Goal: Task Accomplishment & Management: Manage account settings

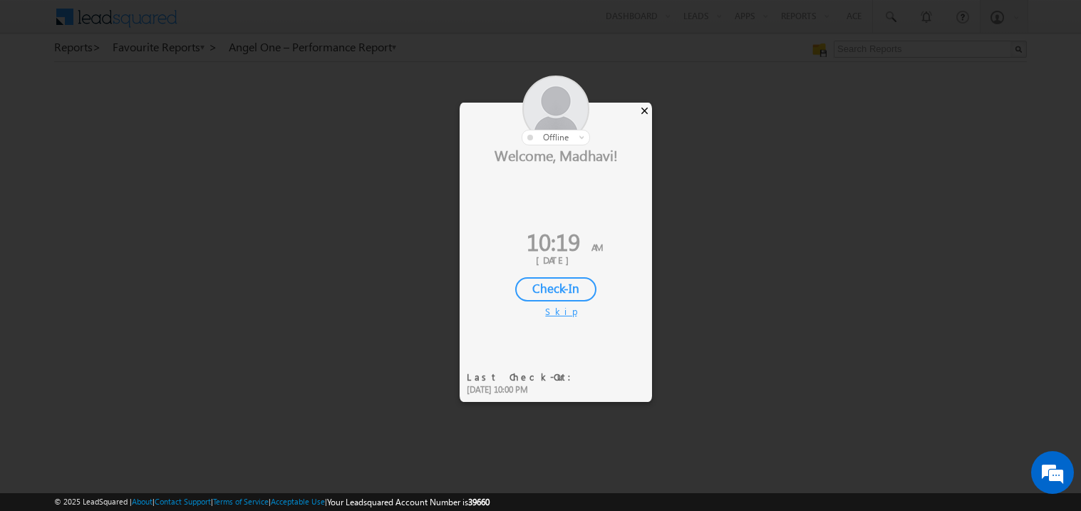
click at [646, 106] on div "×" at bounding box center [644, 111] width 15 height 16
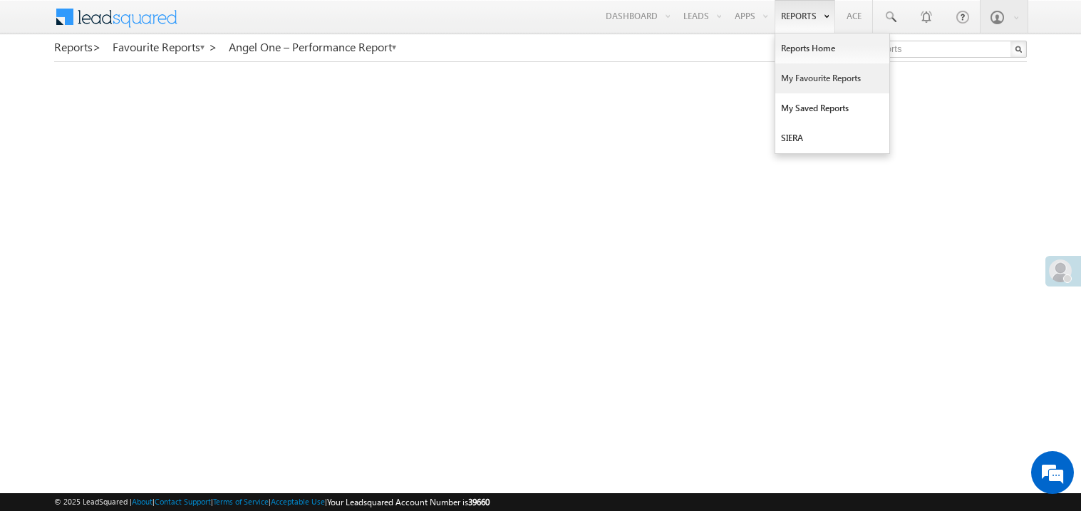
click at [794, 79] on link "My Favourite Reports" at bounding box center [833, 78] width 114 height 30
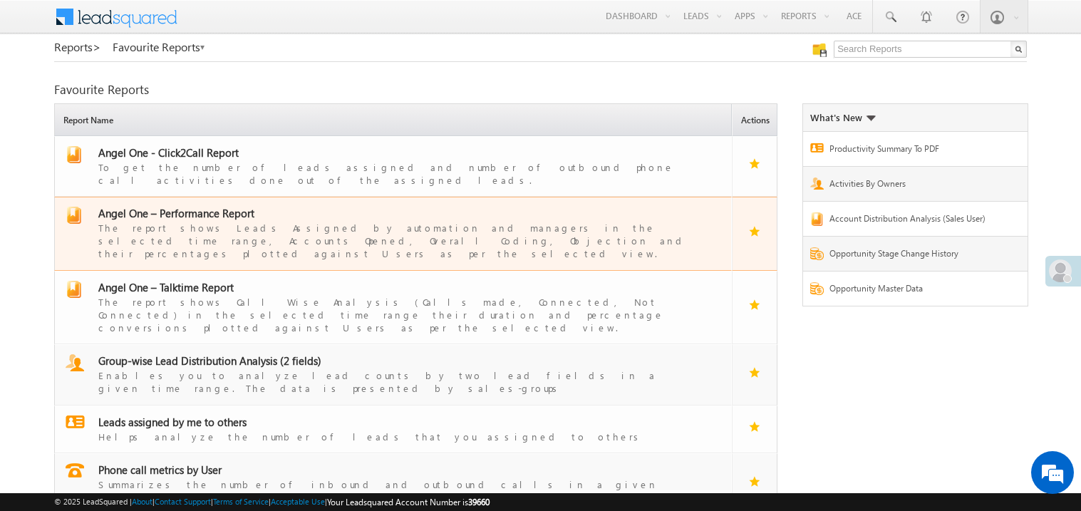
click at [190, 206] on span "Angel One – Performance Report" at bounding box center [176, 213] width 156 height 14
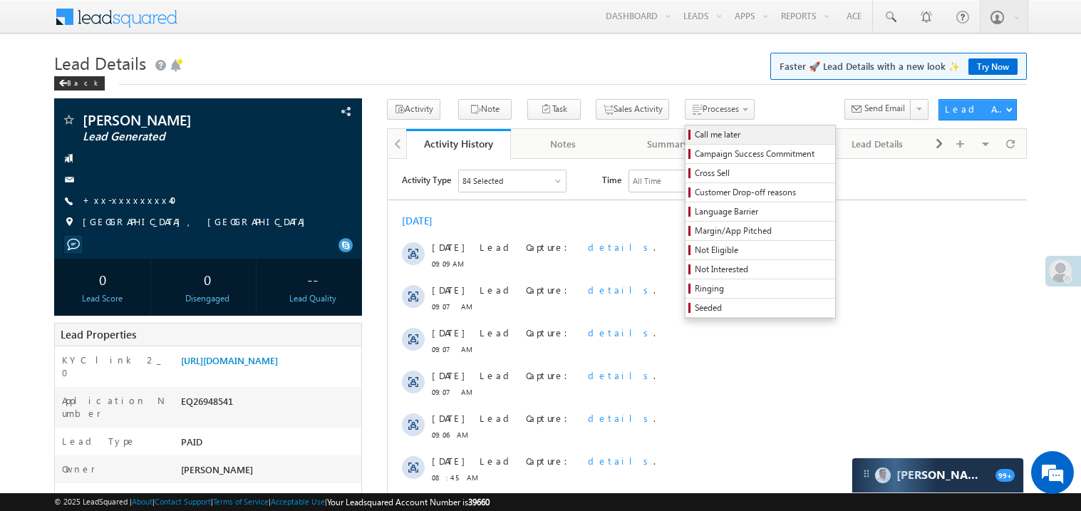
click at [695, 133] on span "Call me later" at bounding box center [762, 134] width 135 height 13
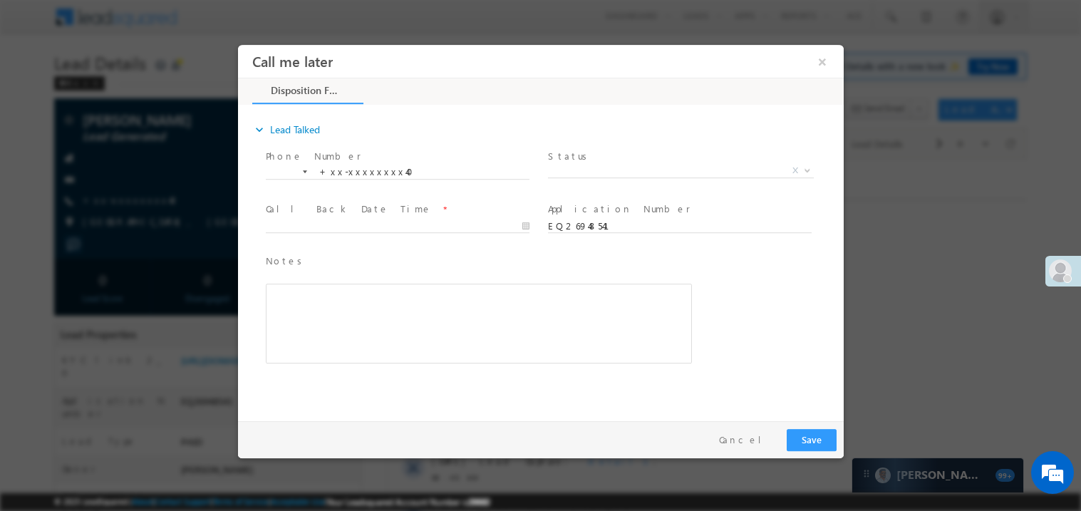
click at [585, 161] on span "Status *" at bounding box center [678, 156] width 263 height 16
click at [576, 169] on span "X" at bounding box center [680, 170] width 266 height 14
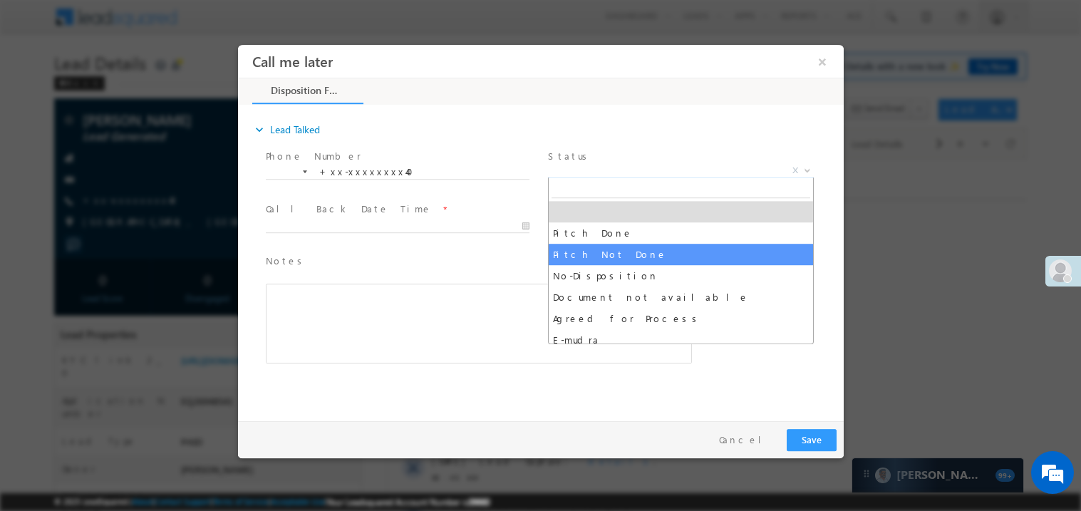
select select "Pitch Not Done"
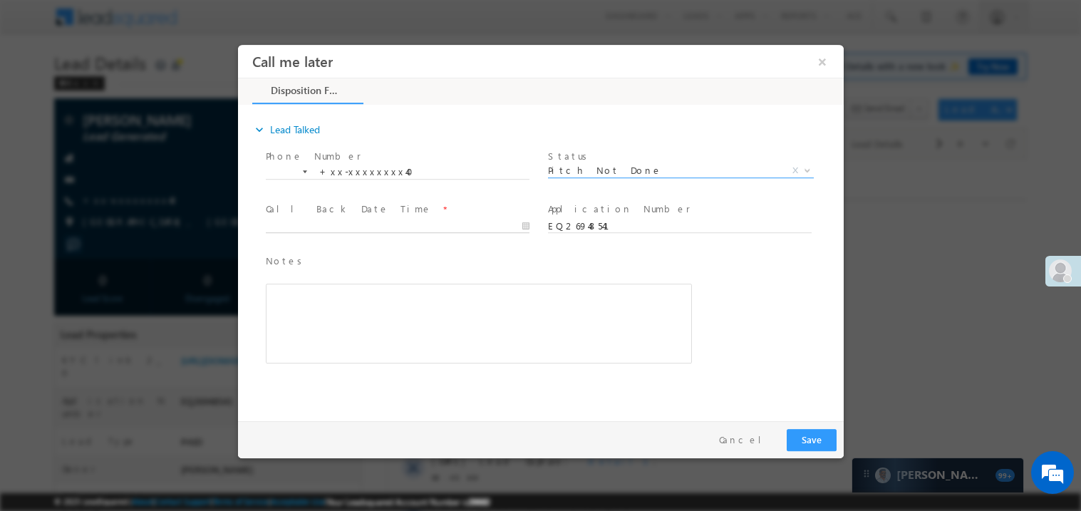
click at [334, 225] on body "Call me later ×" at bounding box center [540, 229] width 606 height 370
type input "08/10/25 10:19 AM"
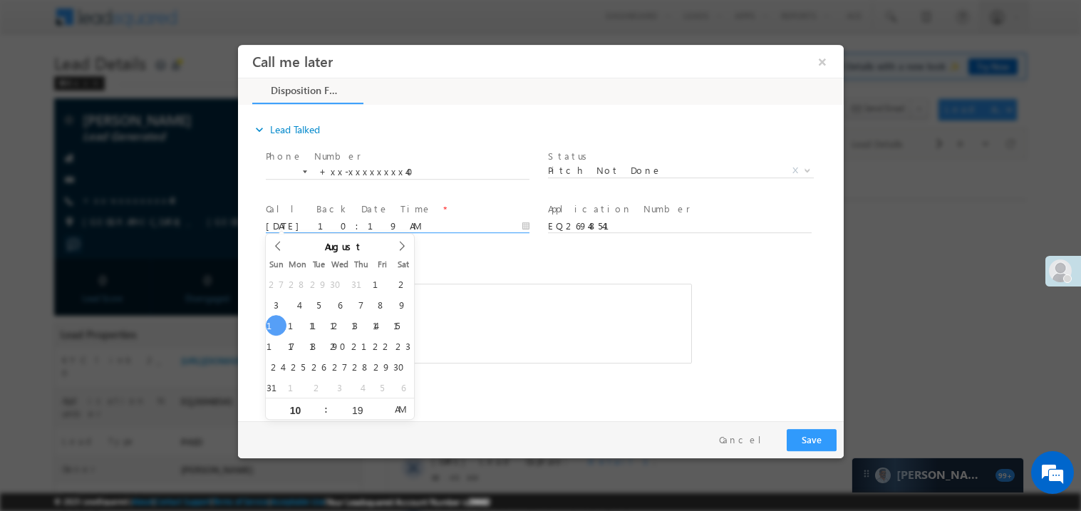
click at [494, 264] on span "Notes *" at bounding box center [467, 261] width 405 height 16
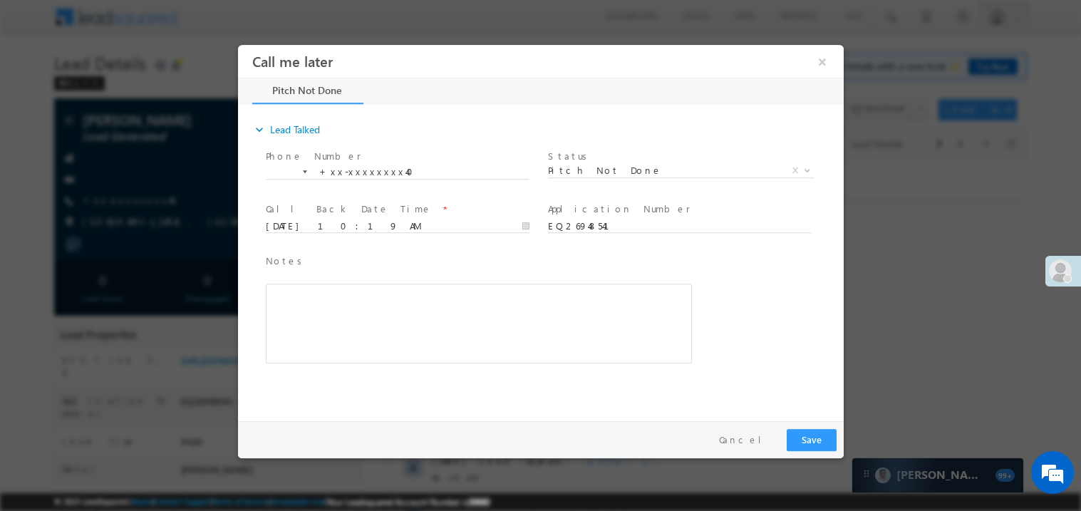
click at [396, 305] on div "Rich Text Editor, 40788eee-0fb2-11ec-a811-0adc8a9d82c2__tab1__section1__Notes__…" at bounding box center [478, 323] width 426 height 80
click at [808, 438] on button "Save" at bounding box center [811, 439] width 50 height 22
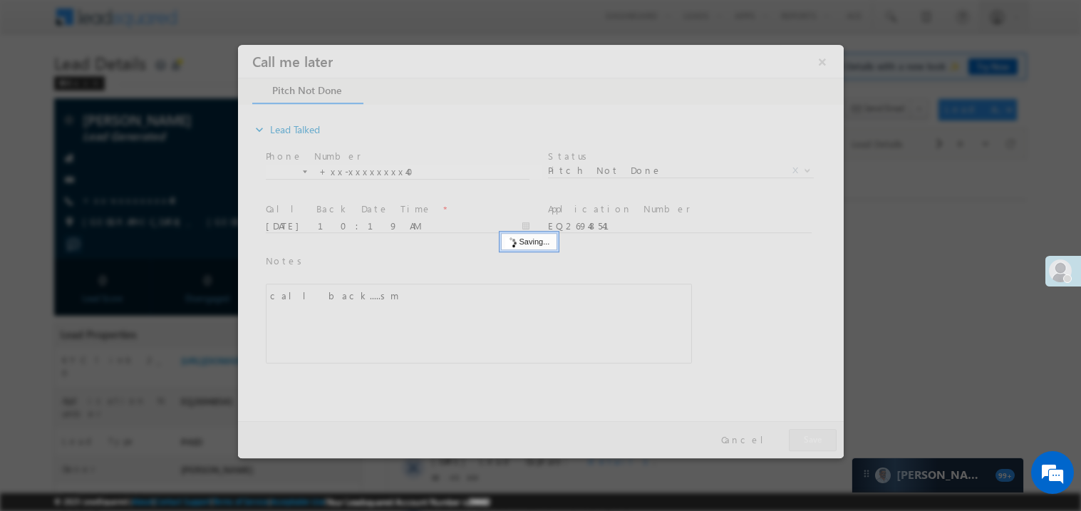
click at [808, 438] on div at bounding box center [540, 250] width 606 height 413
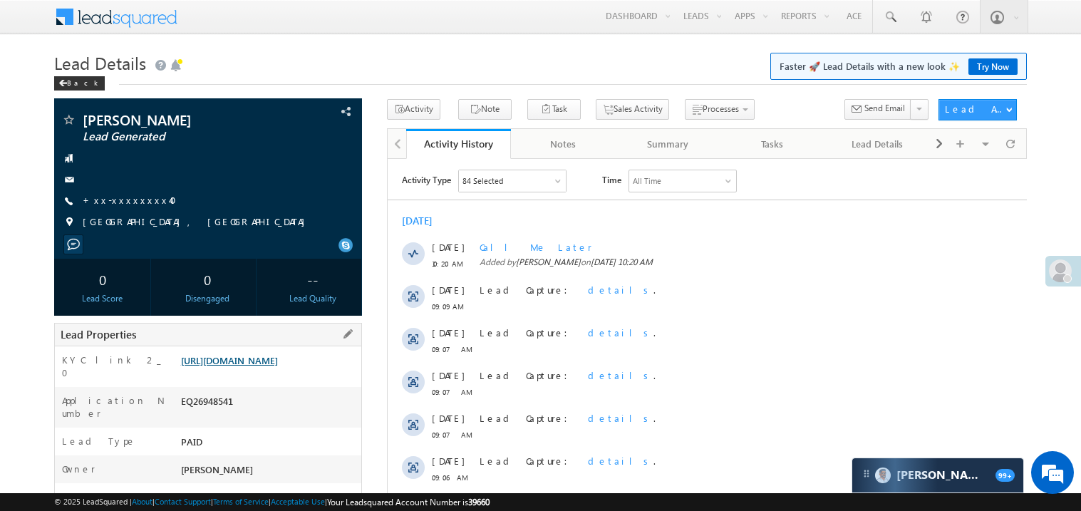
click at [254, 366] on link "https://angelbroking1-pk3em7sa.customui-test.leadsquared.com?leadId=3a6c2dea-82…" at bounding box center [229, 360] width 97 height 12
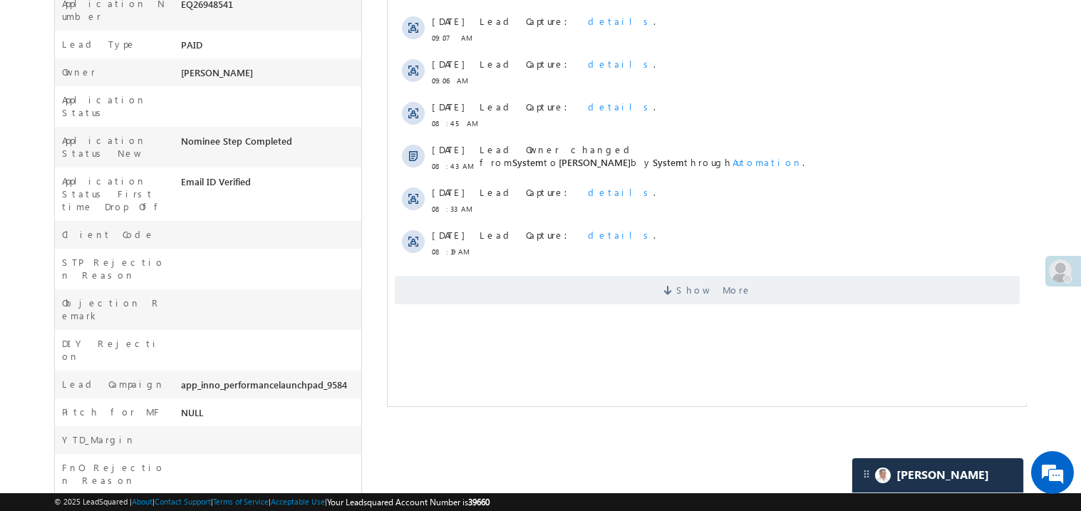
scroll to position [398, 0]
click at [639, 296] on span "Show More" at bounding box center [706, 288] width 625 height 29
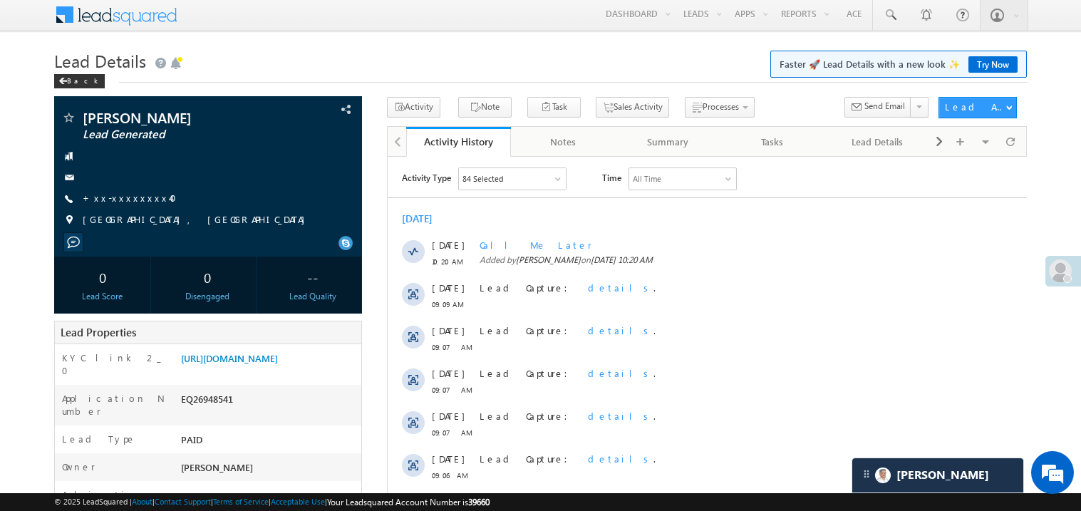
scroll to position [0, 0]
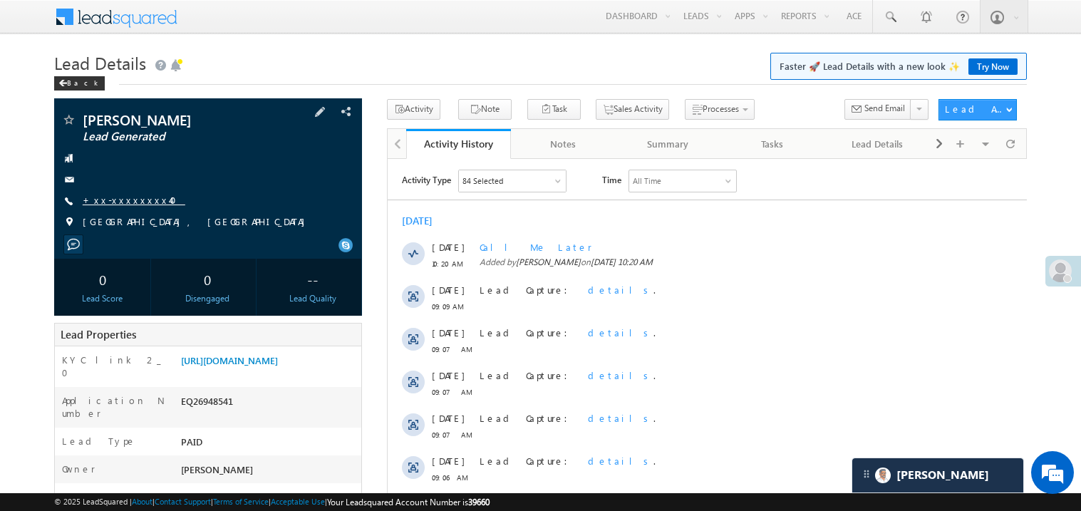
click at [131, 202] on link "+xx-xxxxxxxx40" at bounding box center [134, 200] width 103 height 12
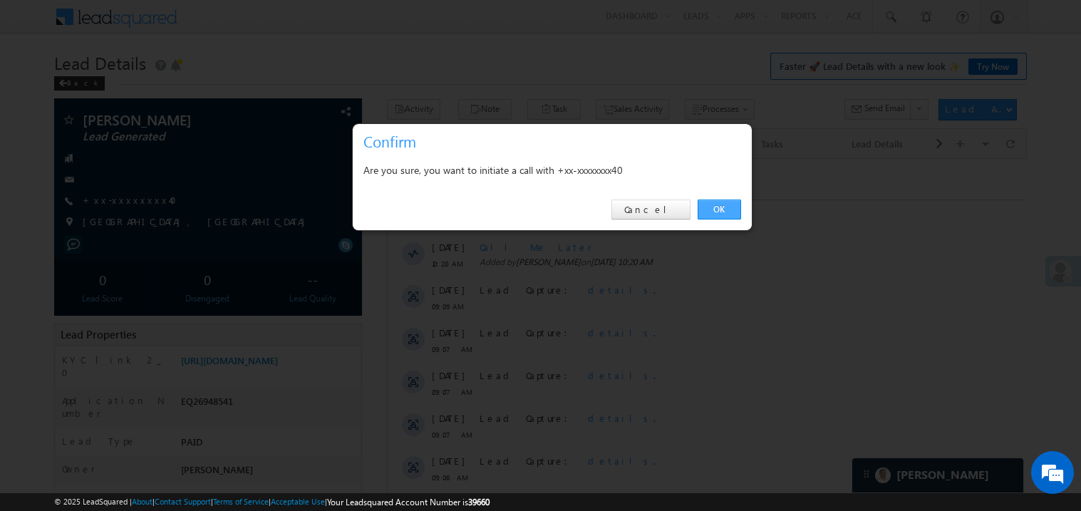
click at [716, 210] on link "OK" at bounding box center [719, 210] width 43 height 20
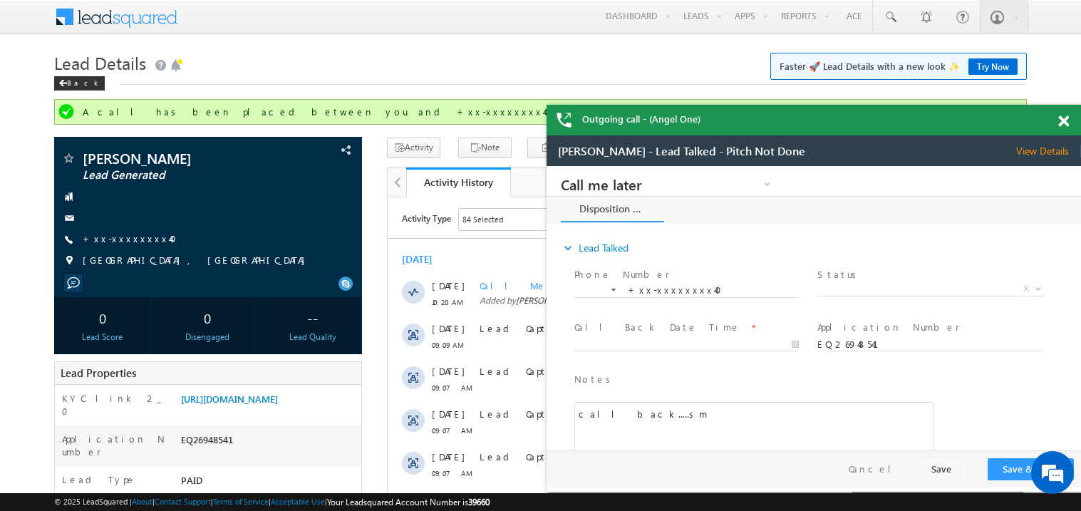
click at [1064, 118] on span at bounding box center [1064, 121] width 11 height 12
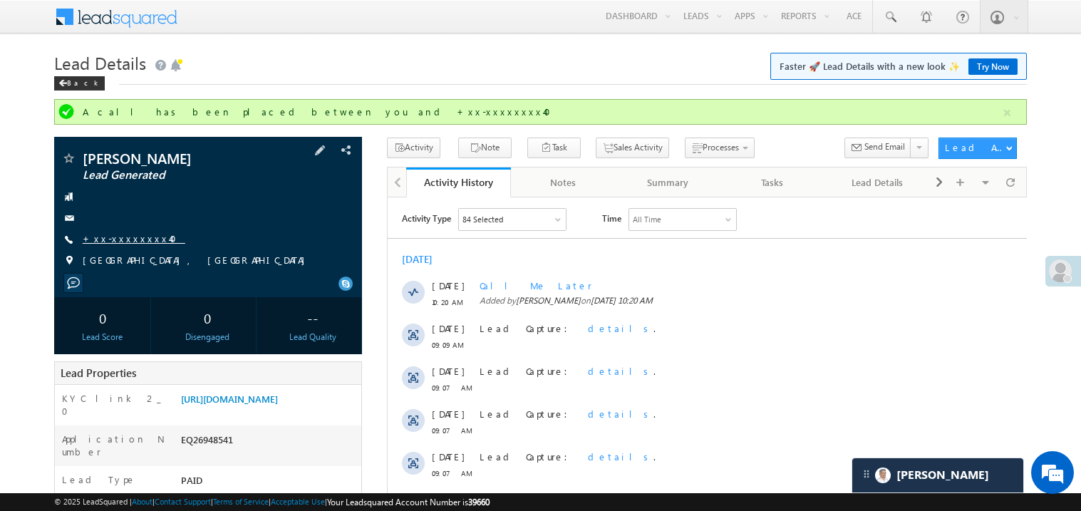
click at [128, 243] on link "+xx-xxxxxxxx40" at bounding box center [134, 238] width 103 height 12
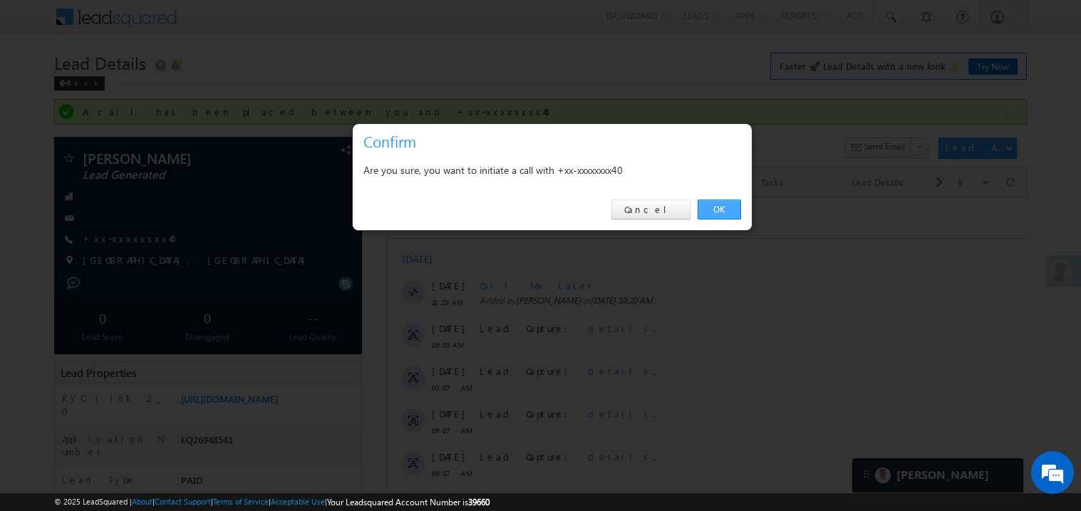
click at [716, 206] on link "OK" at bounding box center [719, 210] width 43 height 20
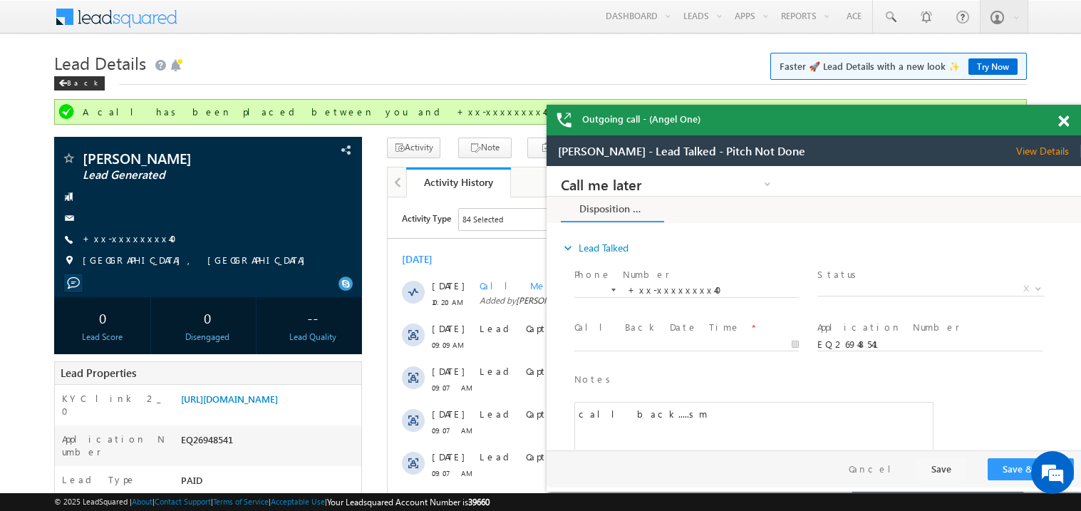
click at [1064, 120] on span at bounding box center [1064, 121] width 11 height 12
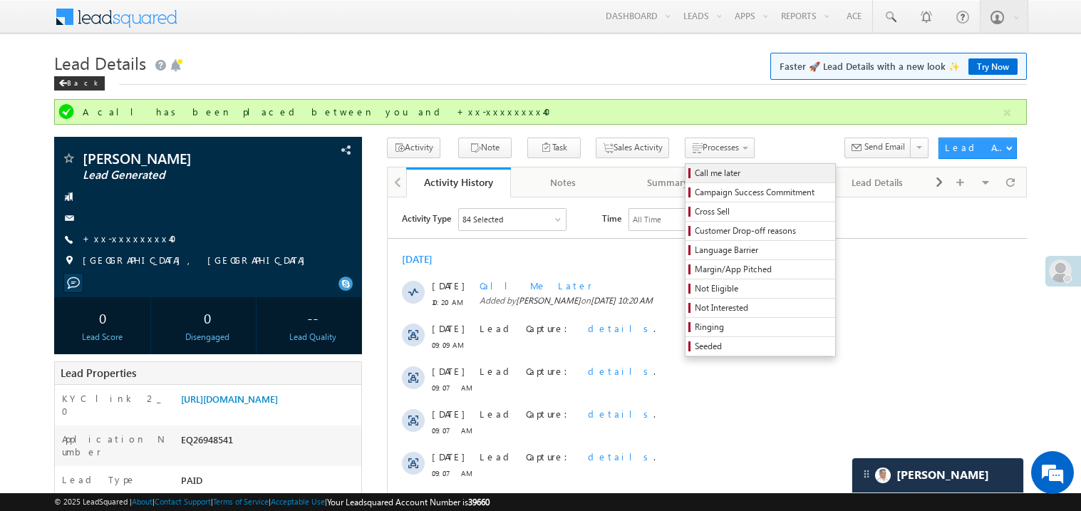
click at [698, 170] on span "Call me later" at bounding box center [762, 173] width 135 height 13
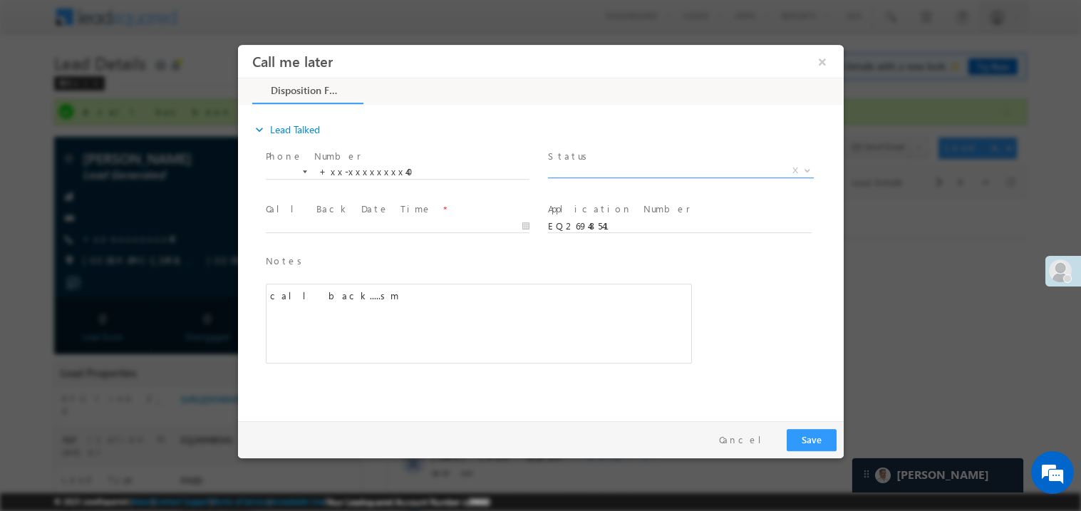
click at [597, 168] on span "X" at bounding box center [680, 170] width 266 height 14
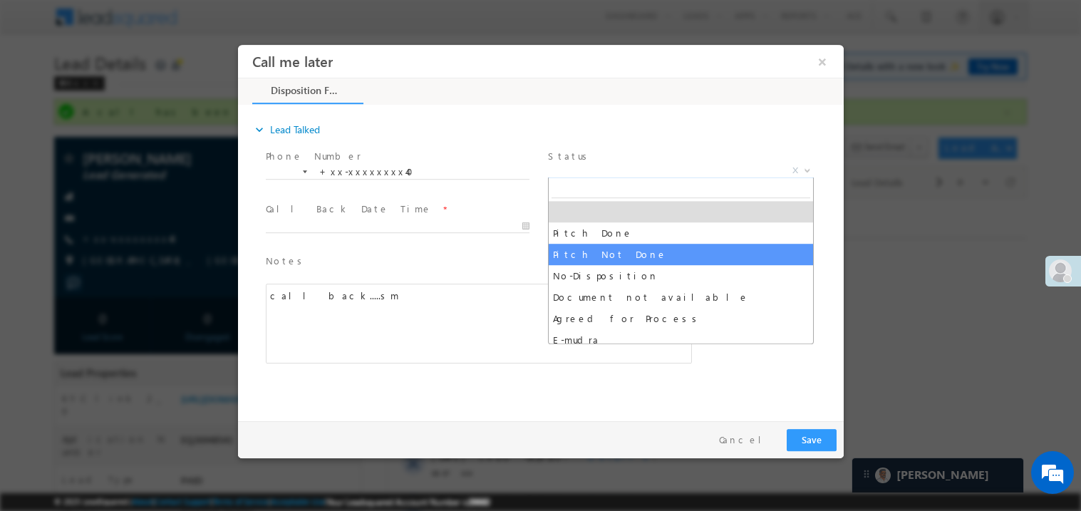
select select "Pitch Not Done"
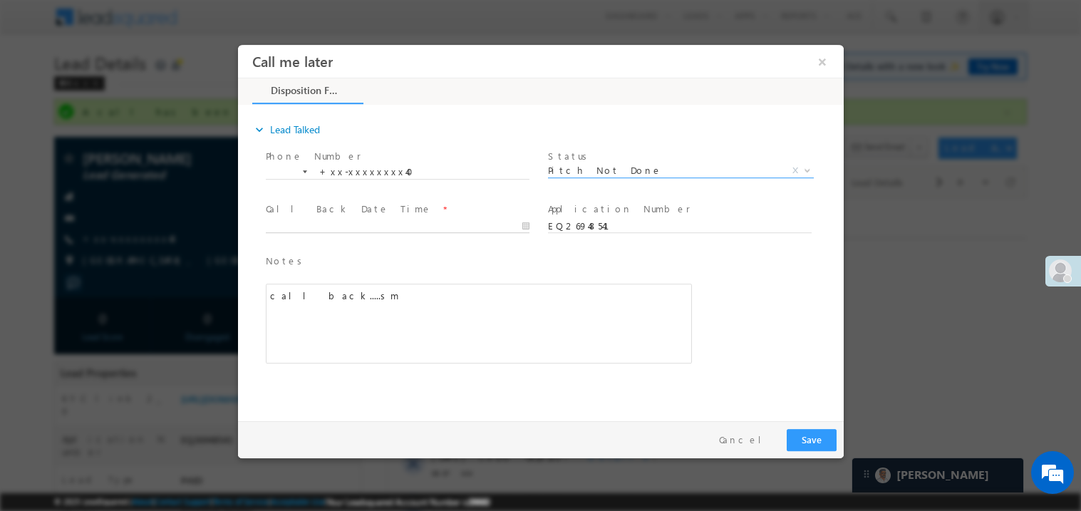
click at [306, 222] on body "Call me later ×" at bounding box center [540, 229] width 606 height 370
type input "08/10/25 10:24 AM"
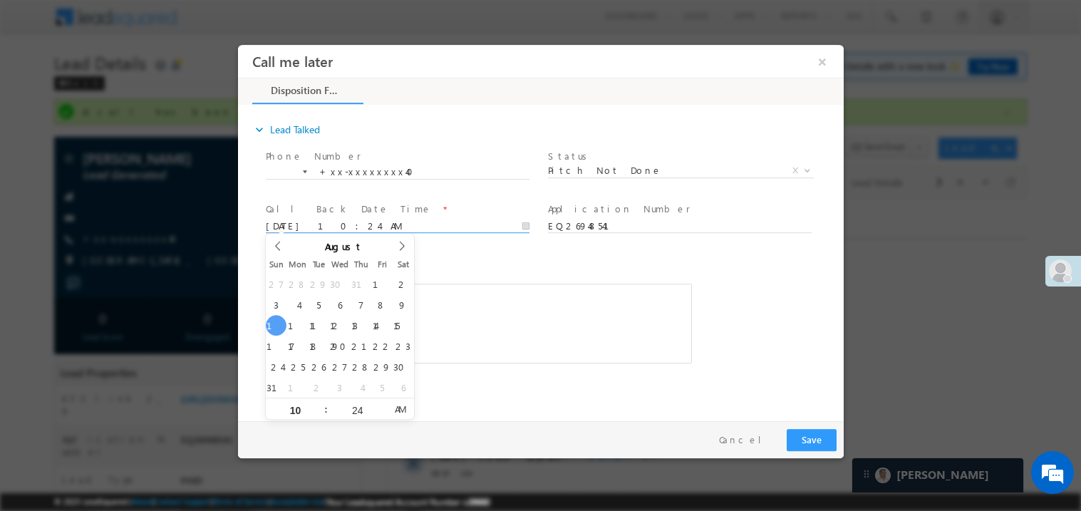
click at [523, 308] on div "call back.....sm" at bounding box center [478, 323] width 426 height 80
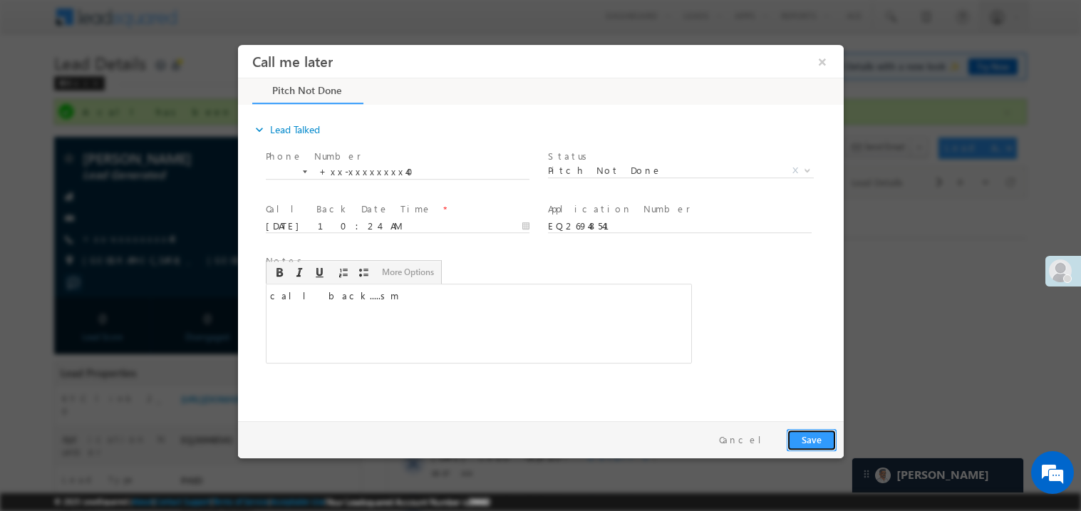
click at [802, 446] on button "Save" at bounding box center [811, 439] width 50 height 22
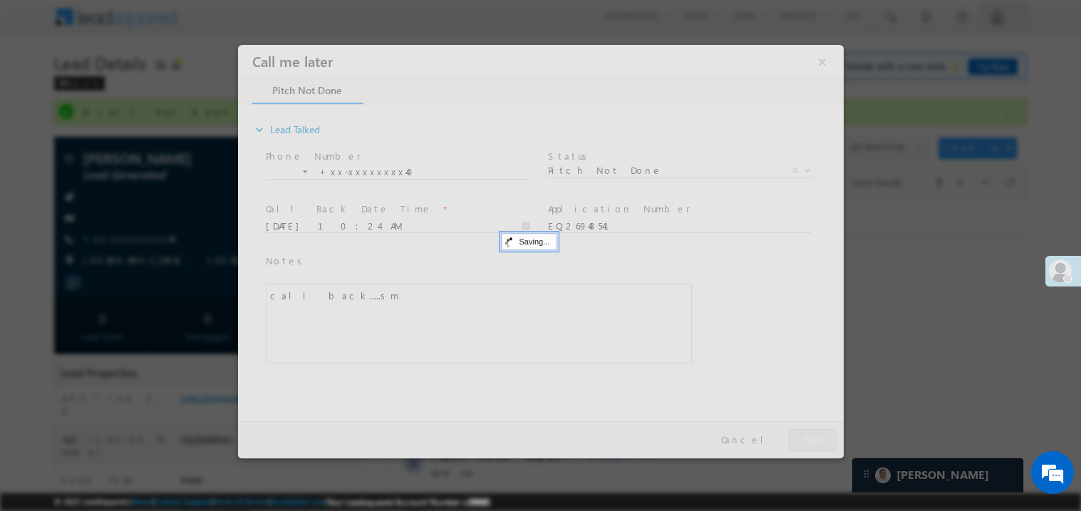
click at [802, 446] on div at bounding box center [540, 250] width 606 height 413
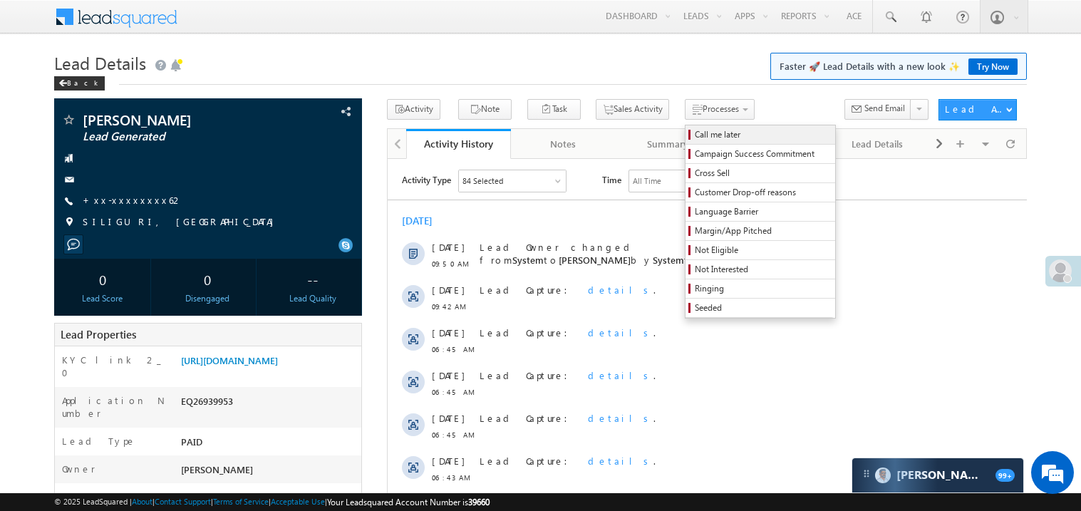
click at [695, 135] on span "Call me later" at bounding box center [762, 134] width 135 height 13
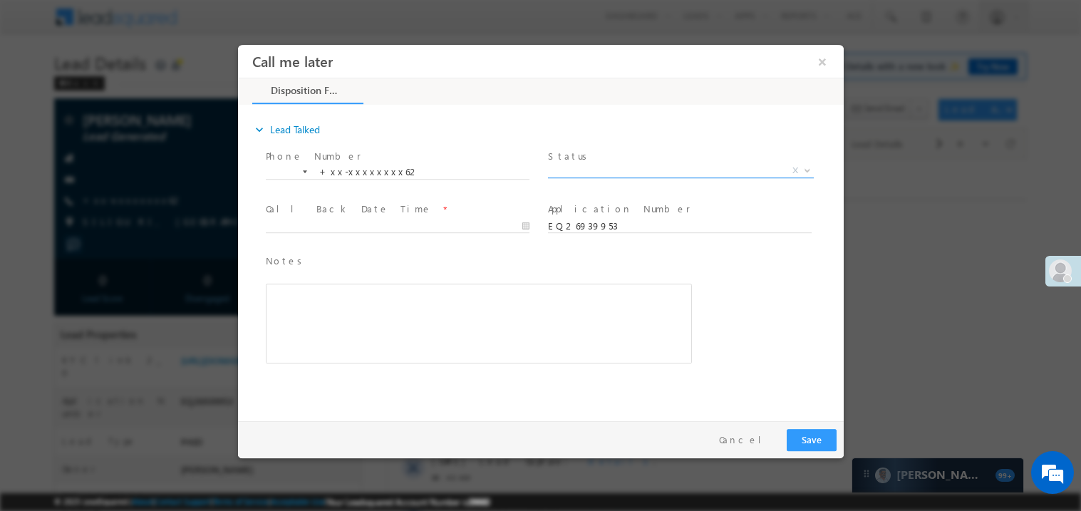
click at [585, 168] on span "X" at bounding box center [680, 170] width 266 height 14
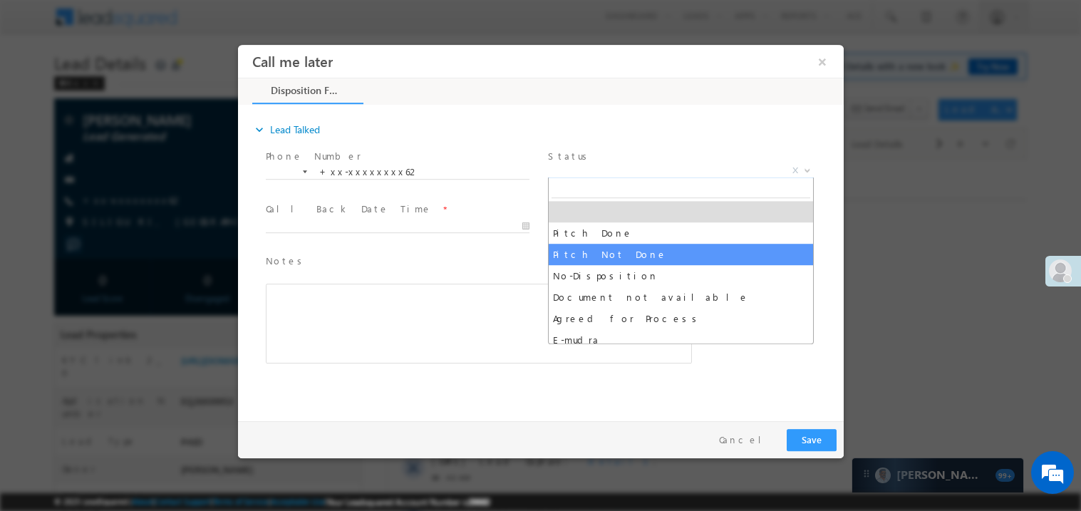
select select "Pitch Not Done"
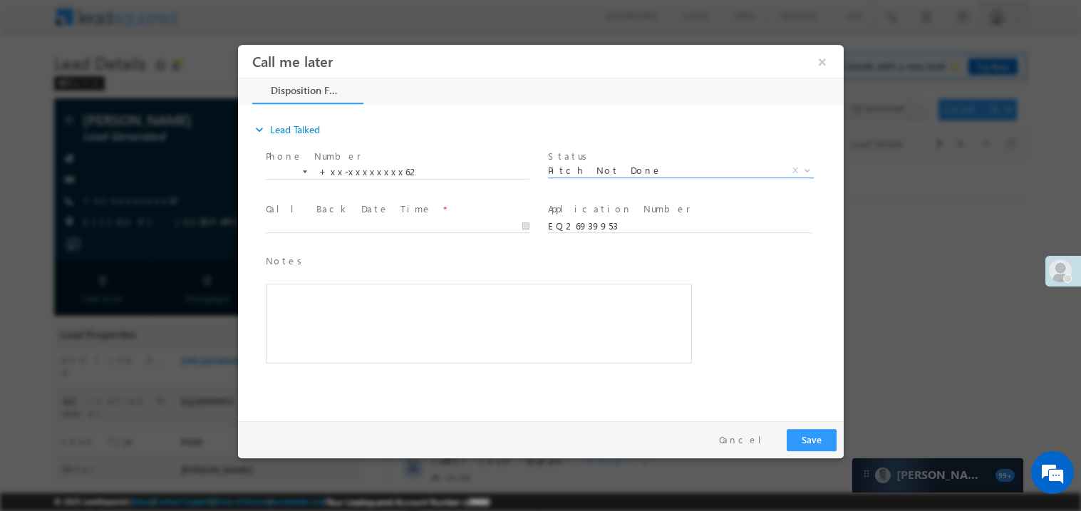
click at [292, 217] on div at bounding box center [403, 225] width 277 height 17
click at [296, 227] on body "Call me later ×" at bounding box center [540, 229] width 606 height 370
type input "08/10/25 10:21 AM"
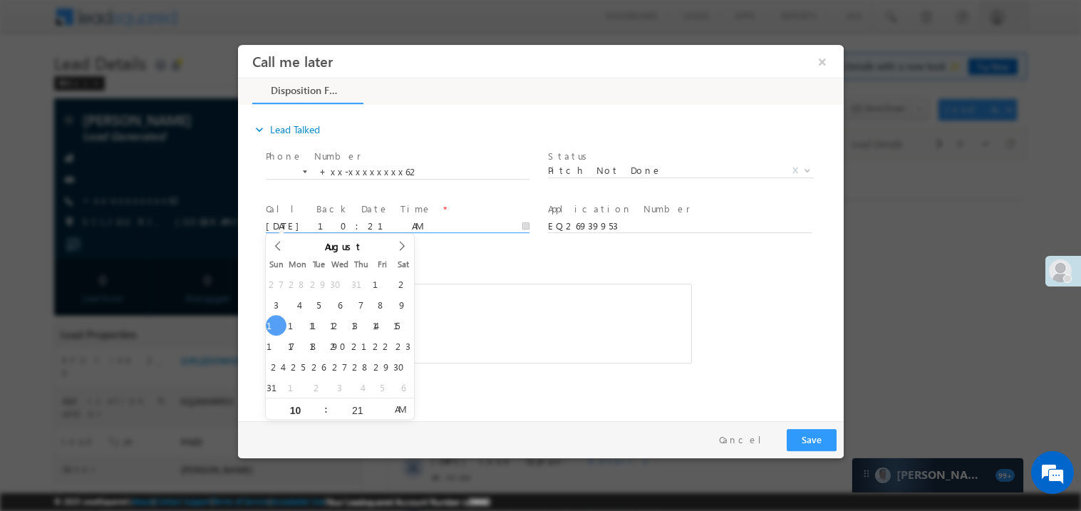
click at [533, 325] on div "Rich Text Editor, 40788eee-0fb2-11ec-a811-0adc8a9d82c2__tab1__section1__Notes__…" at bounding box center [478, 323] width 426 height 80
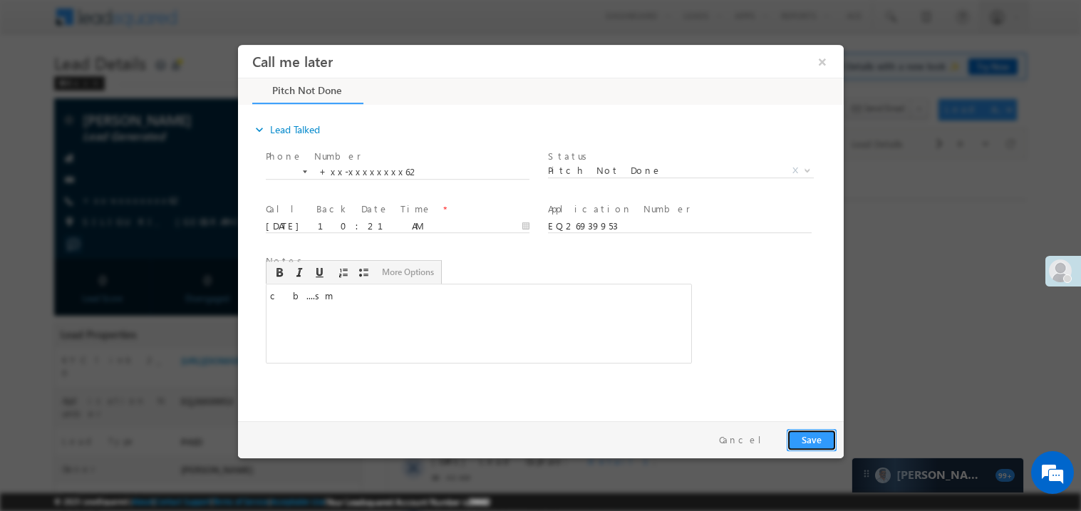
click at [813, 437] on button "Save" at bounding box center [811, 439] width 50 height 22
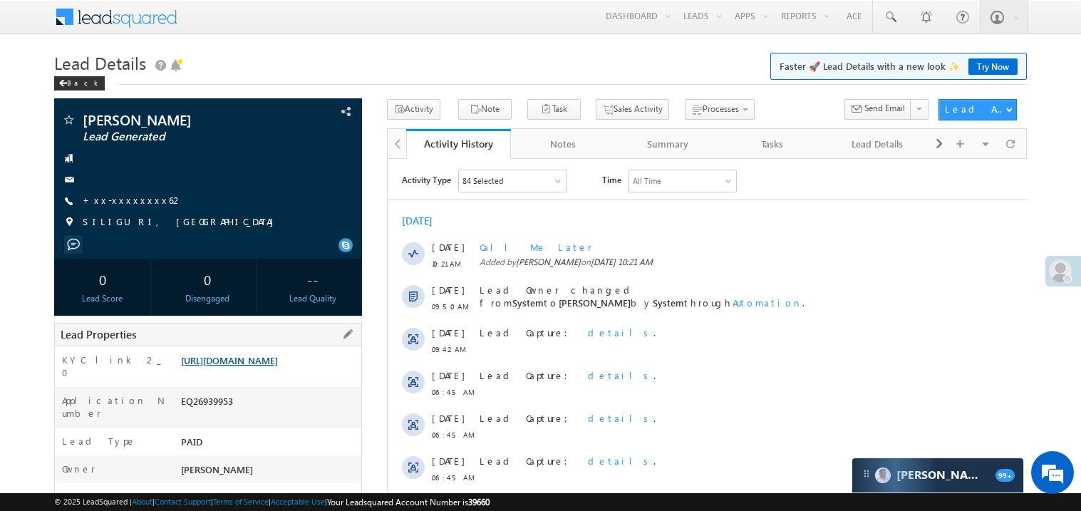
click at [270, 366] on link "https://angelbroking1-pk3em7sa.customui-test.leadsquared.com?leadId=57089391-dc…" at bounding box center [229, 360] width 97 height 12
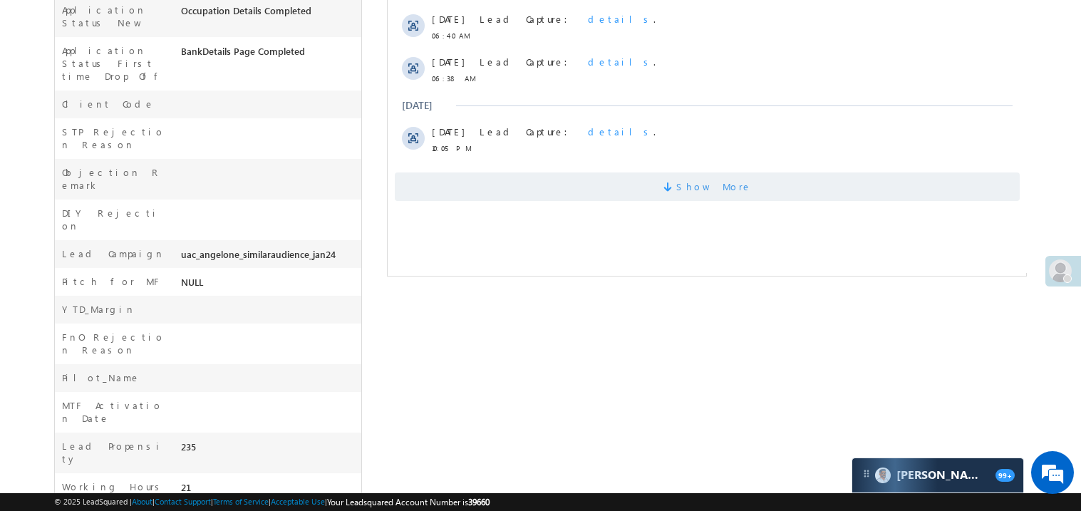
click at [647, 190] on span "Show More" at bounding box center [706, 187] width 625 height 29
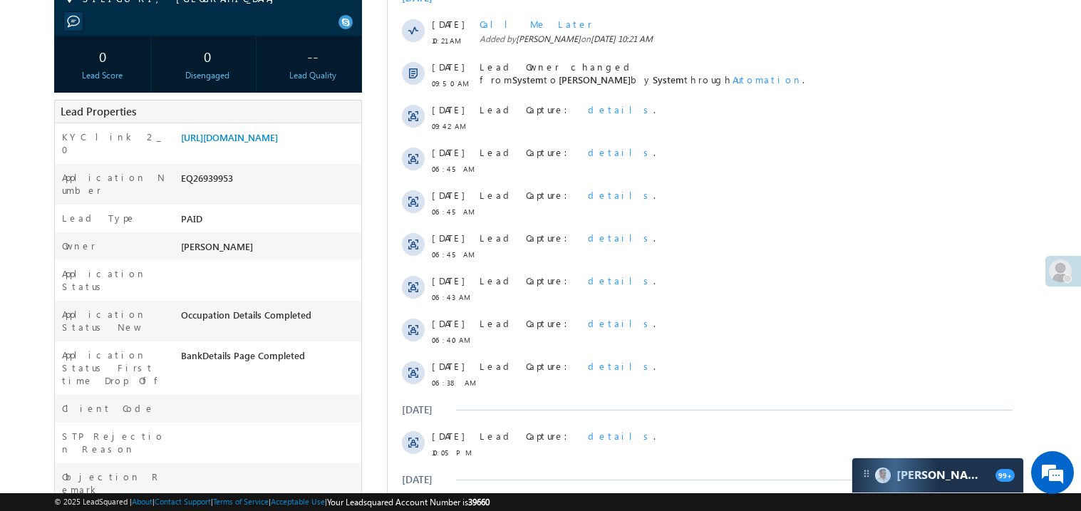
scroll to position [0, 0]
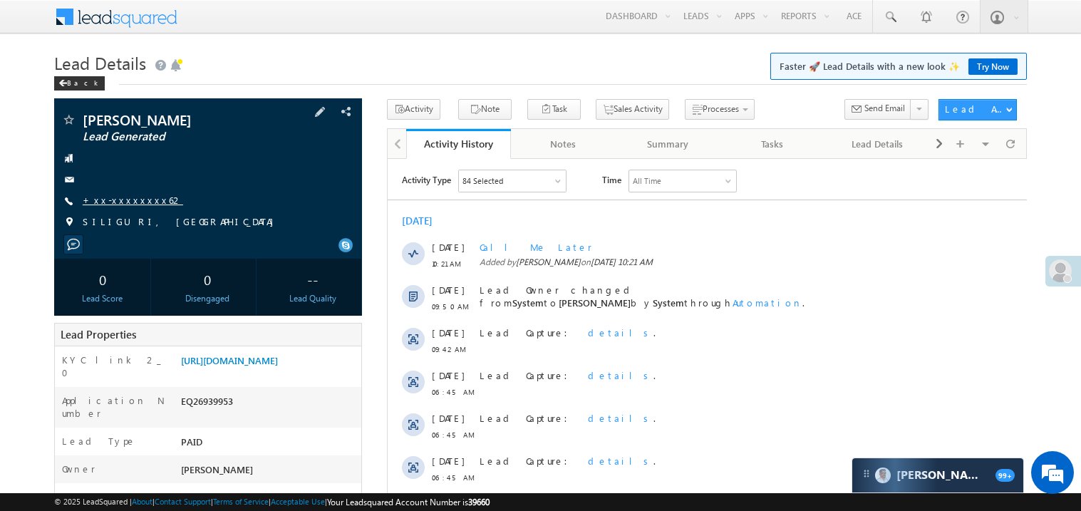
click at [125, 200] on link "+xx-xxxxxxxx62" at bounding box center [133, 200] width 101 height 12
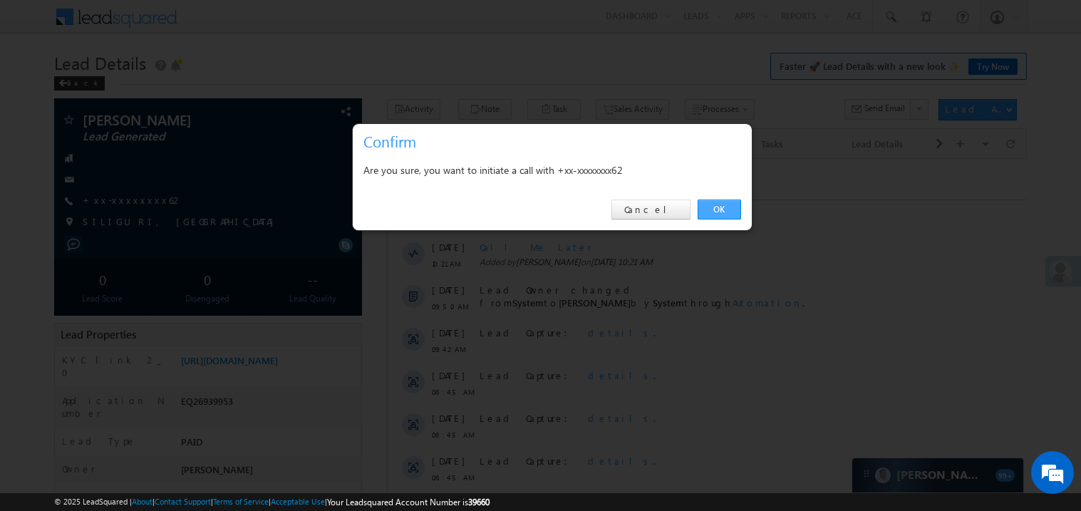
click at [727, 207] on link "OK" at bounding box center [719, 210] width 43 height 20
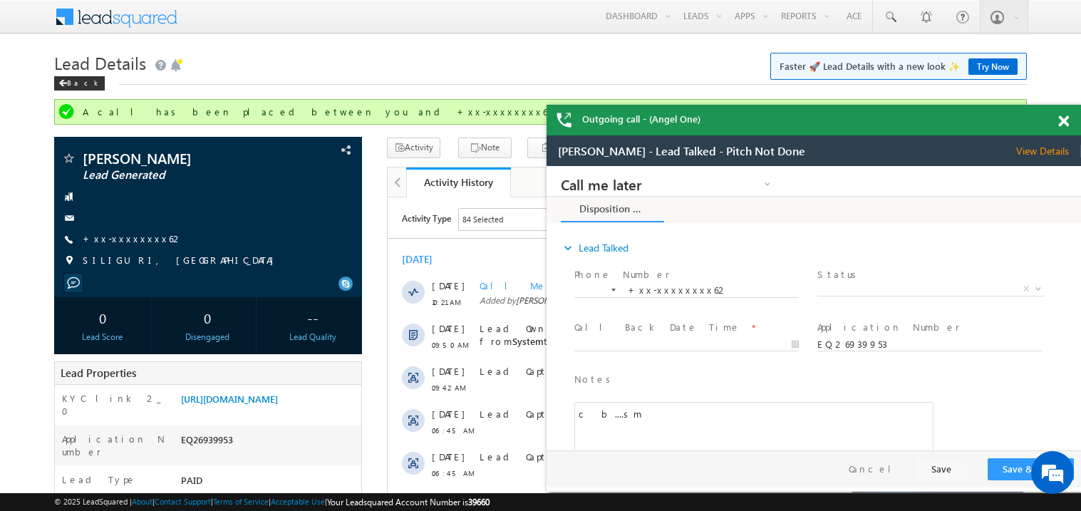
click at [1064, 117] on span at bounding box center [1064, 121] width 11 height 12
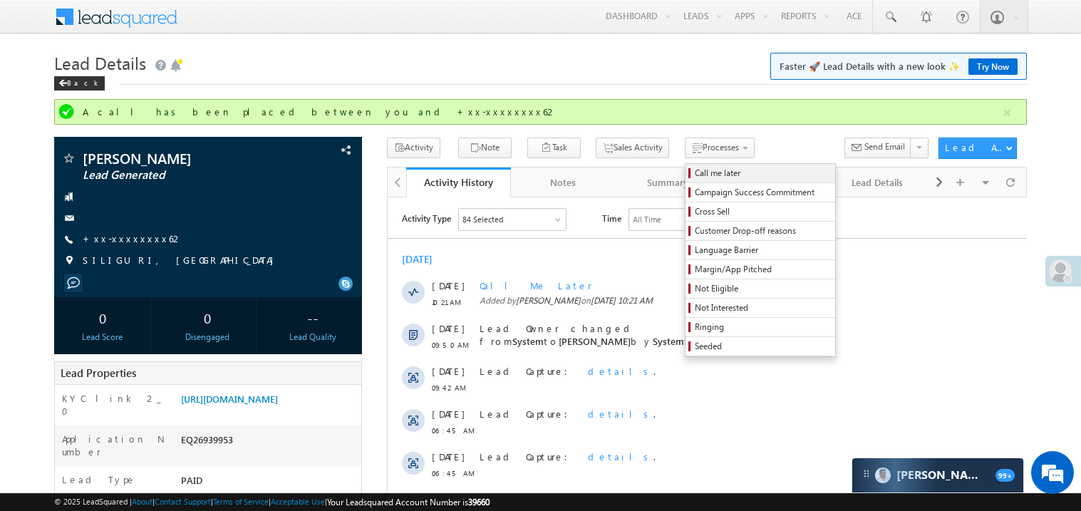
click at [695, 174] on span "Call me later" at bounding box center [762, 173] width 135 height 13
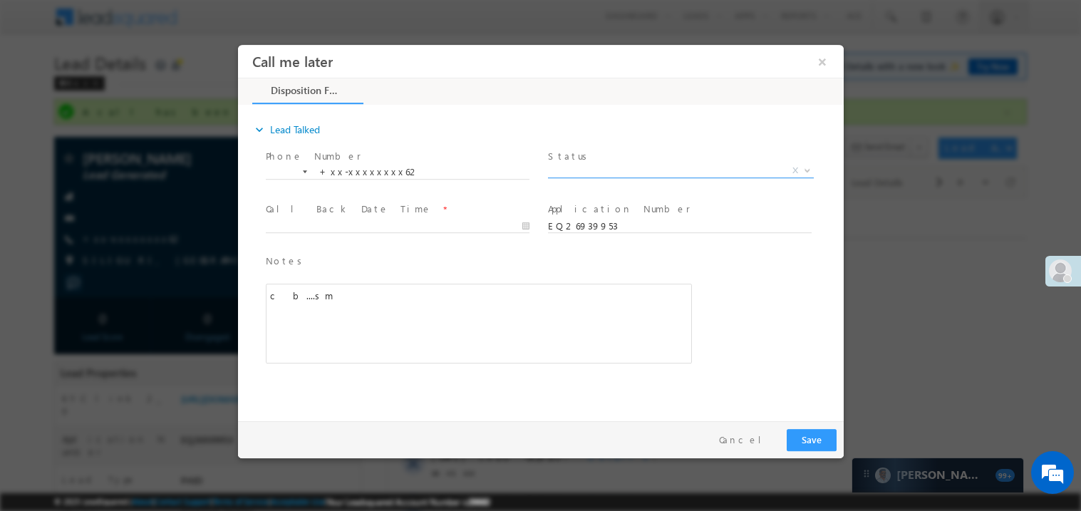
click at [597, 173] on span "X" at bounding box center [680, 170] width 266 height 14
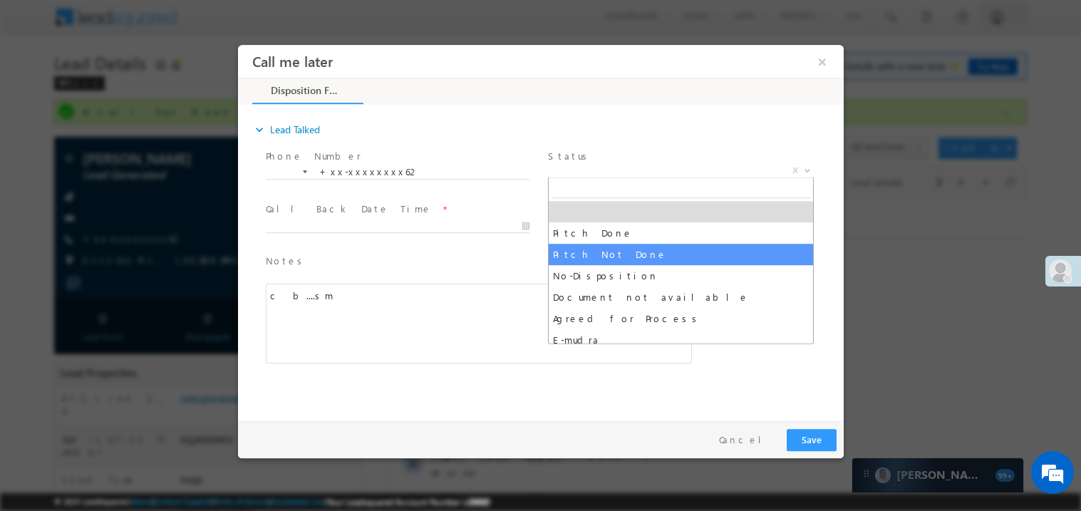
select select "Pitch Not Done"
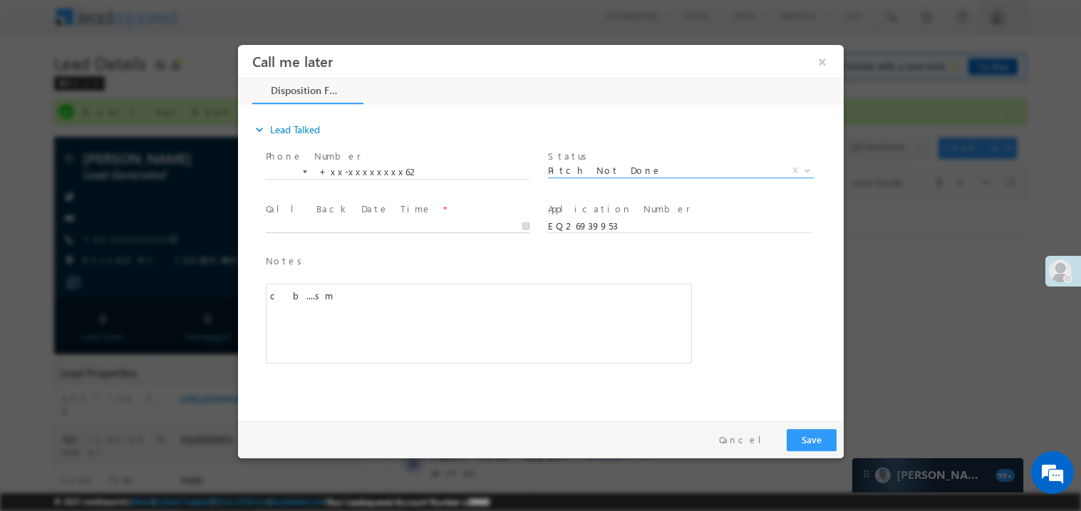
click at [359, 222] on body "Call me later ×" at bounding box center [540, 229] width 606 height 370
type input "08/10/25 10:25 AM"
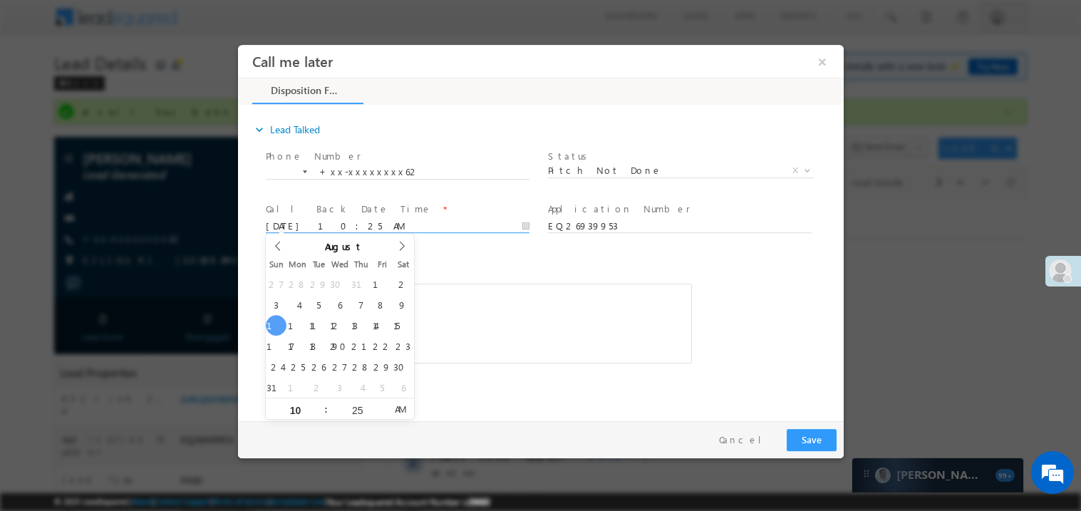
click at [415, 274] on div "Notes * c b....sm Editor toolbars Basic Styles Bold Italic Underline Paragraph …" at bounding box center [478, 308] width 426 height 110
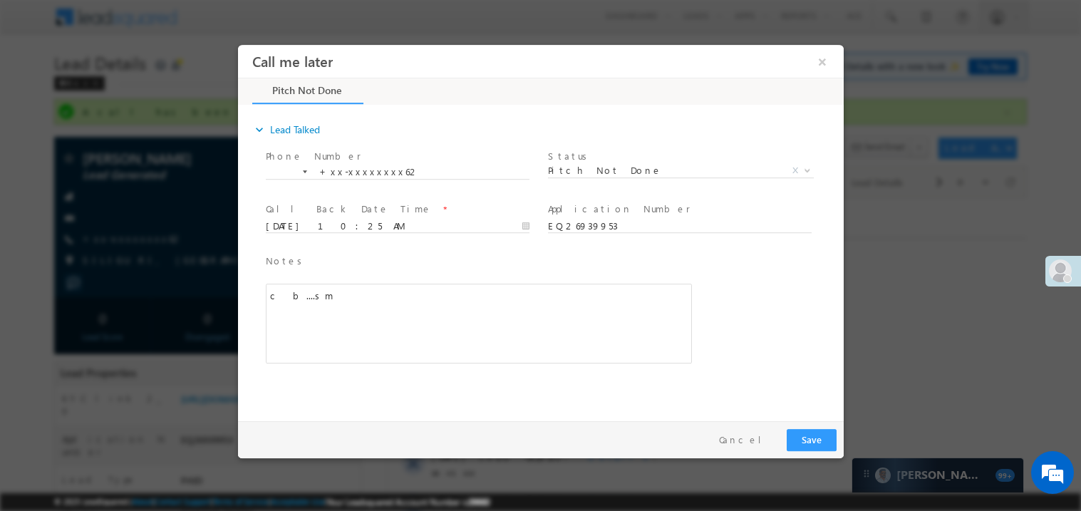
click at [458, 307] on div "c b....sm" at bounding box center [478, 323] width 426 height 80
click at [827, 428] on button "Save" at bounding box center [811, 439] width 50 height 22
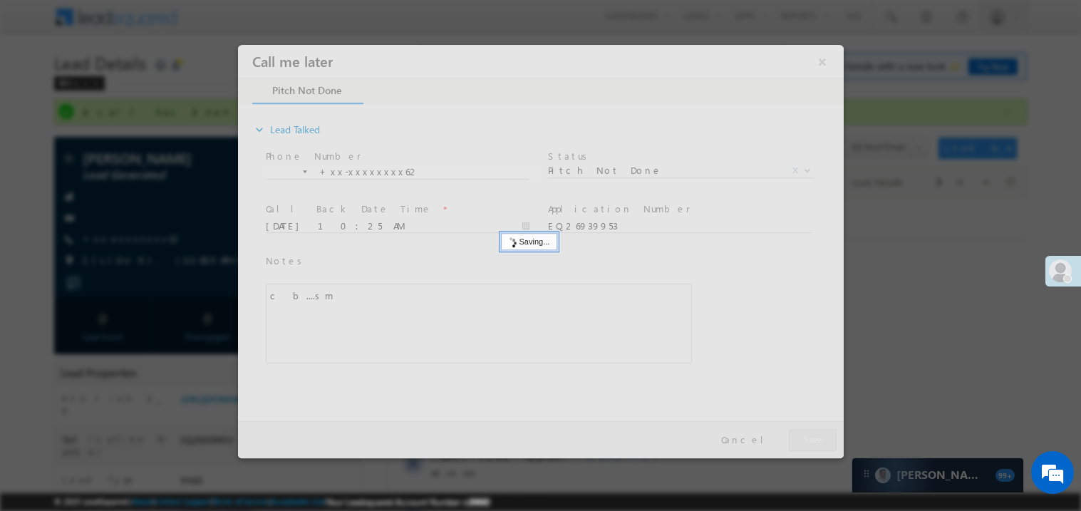
click at [827, 428] on div at bounding box center [540, 250] width 606 height 413
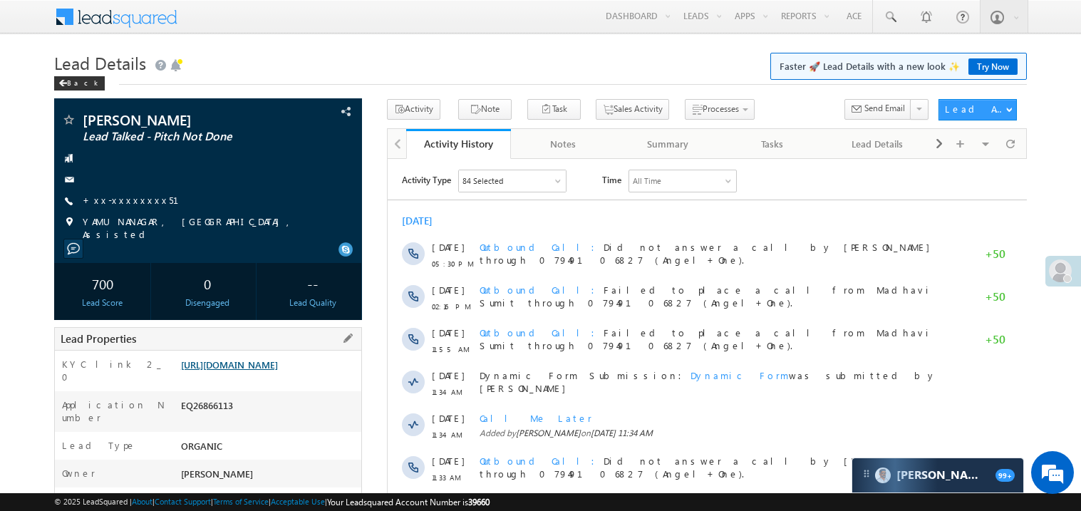
click at [272, 371] on link "[URL][DOMAIN_NAME]" at bounding box center [229, 365] width 97 height 12
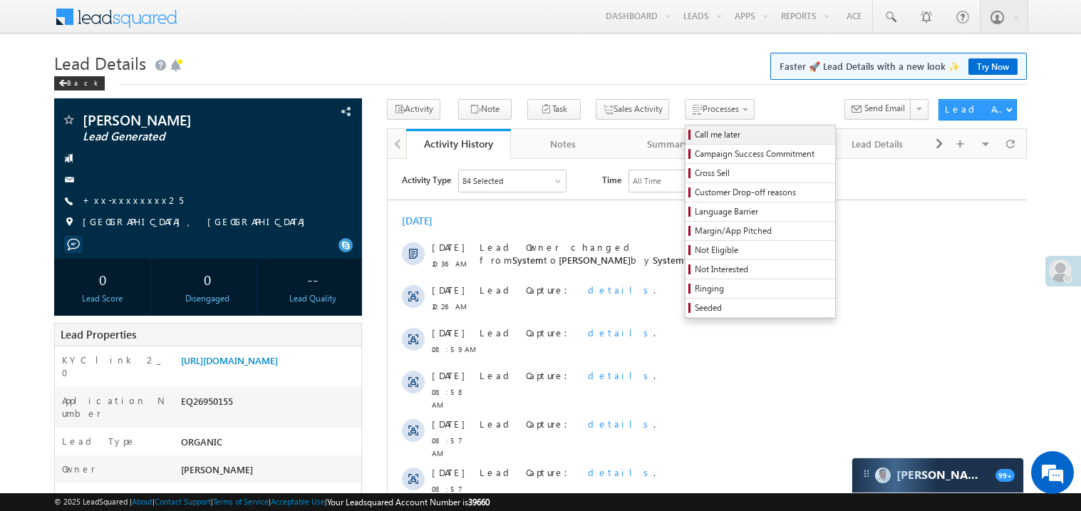
click at [695, 135] on span "Call me later" at bounding box center [762, 134] width 135 height 13
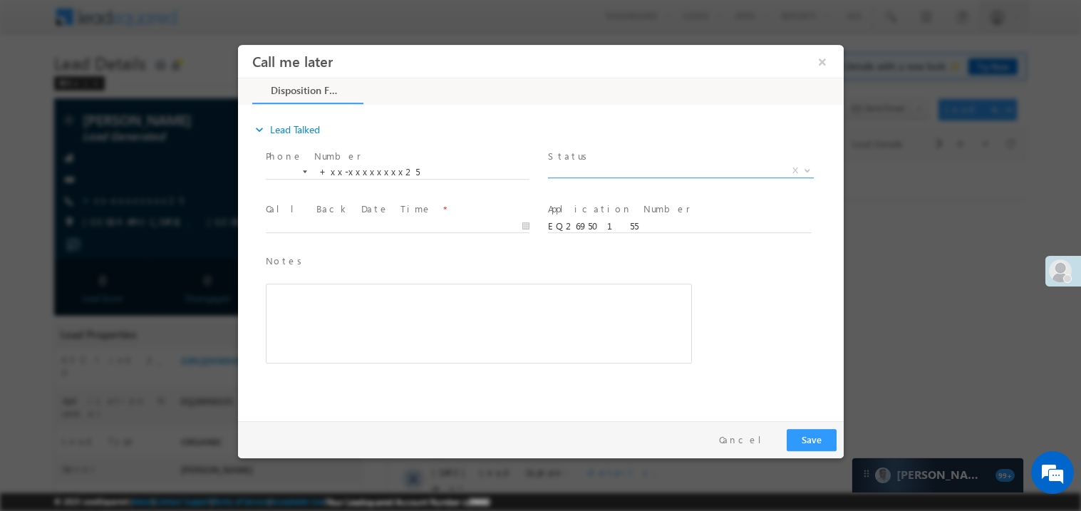
click at [580, 168] on span "X" at bounding box center [680, 170] width 266 height 14
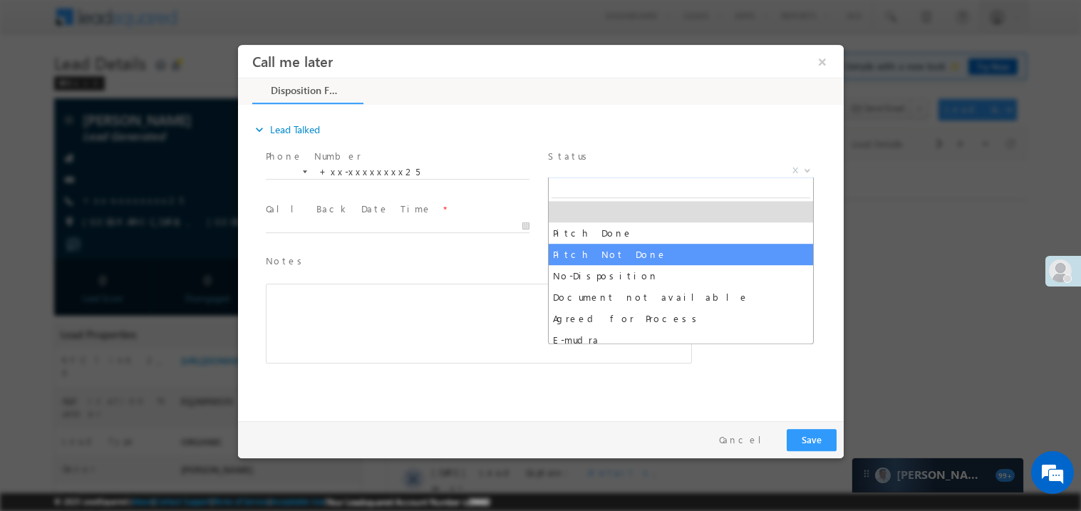
select select "Pitch Not Done"
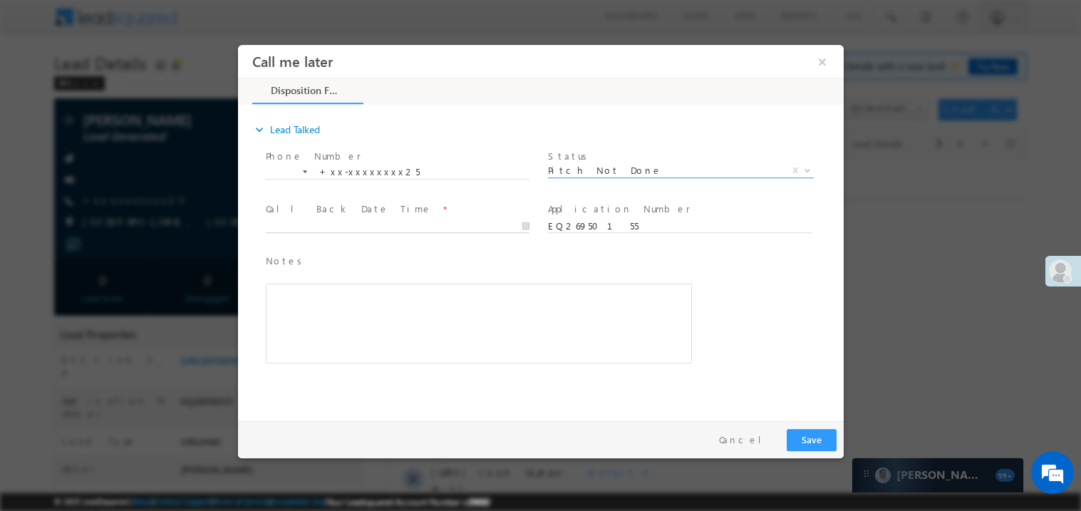
click at [344, 226] on body "Call me later ×" at bounding box center [540, 229] width 606 height 370
type input "08/10/25 10:37 AM"
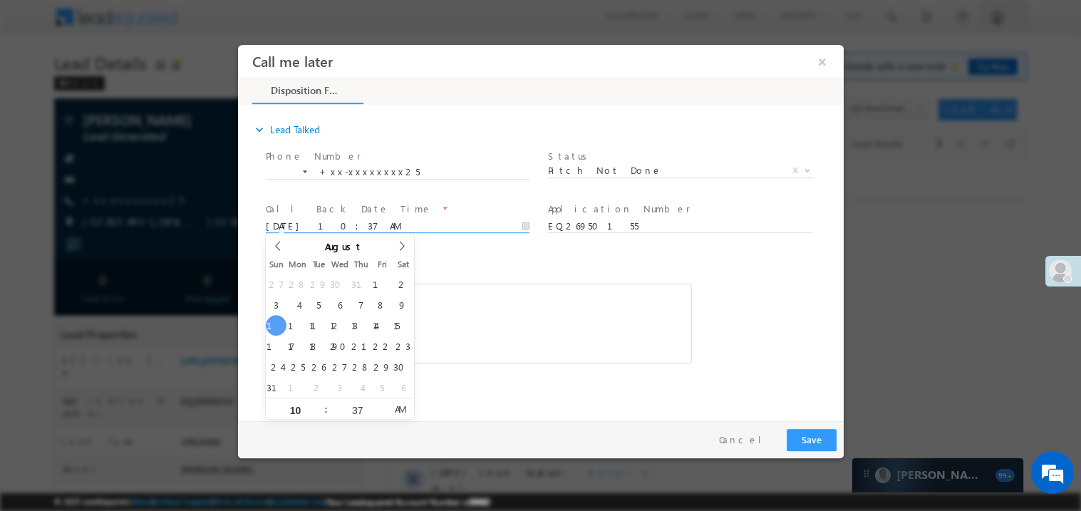
click at [545, 289] on div "Rich Text Editor, 40788eee-0fb2-11ec-a811-0adc8a9d82c2__tab1__section1__Notes__…" at bounding box center [478, 323] width 426 height 80
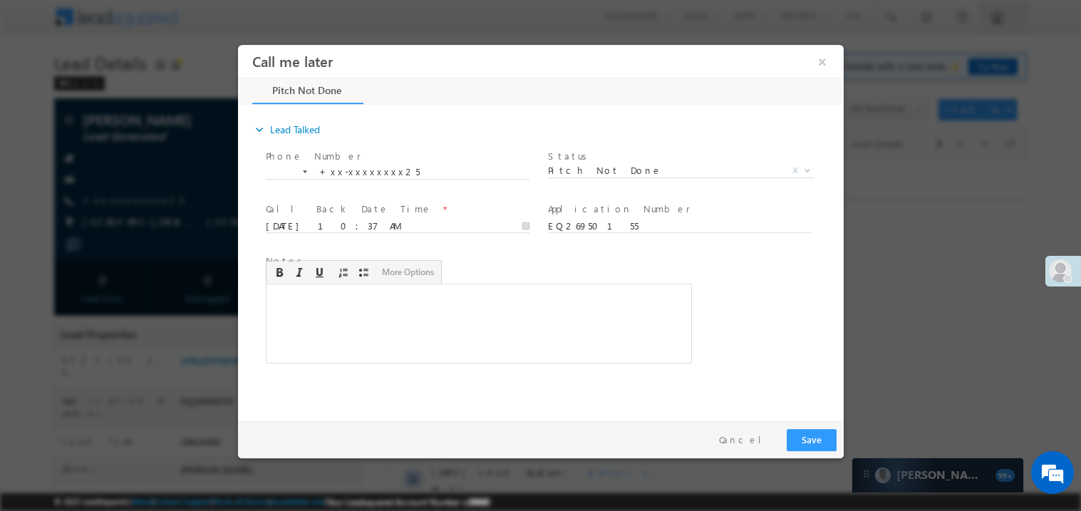
click at [513, 339] on div "Rich Text Editor, 40788eee-0fb2-11ec-a811-0adc8a9d82c2__tab1__section1__Notes__…" at bounding box center [478, 323] width 426 height 80
click at [815, 438] on button "Save" at bounding box center [811, 439] width 50 height 22
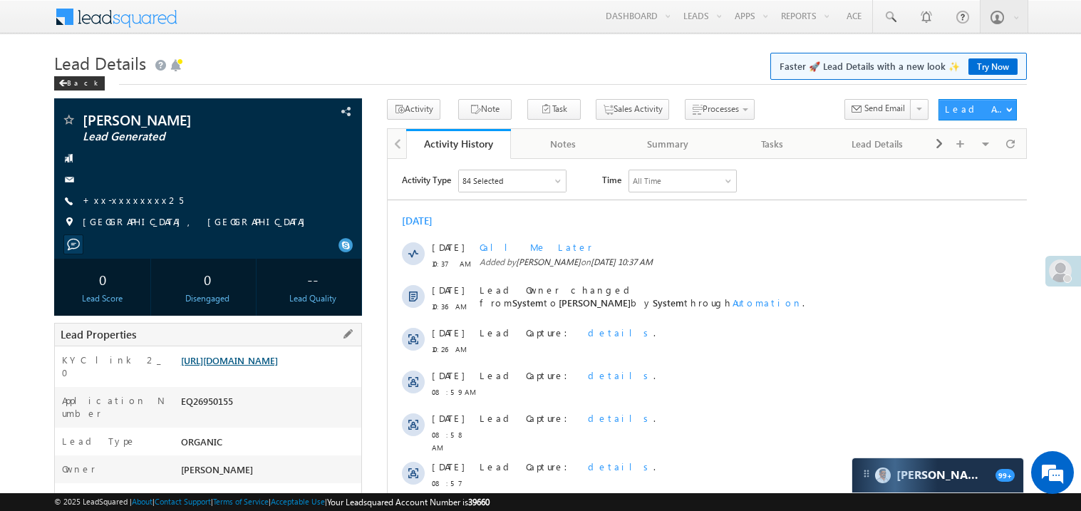
click at [259, 366] on link "https://angelbroking1-pk3em7sa.customui-test.leadsquared.com?leadId=937a95b3-02…" at bounding box center [229, 360] width 97 height 12
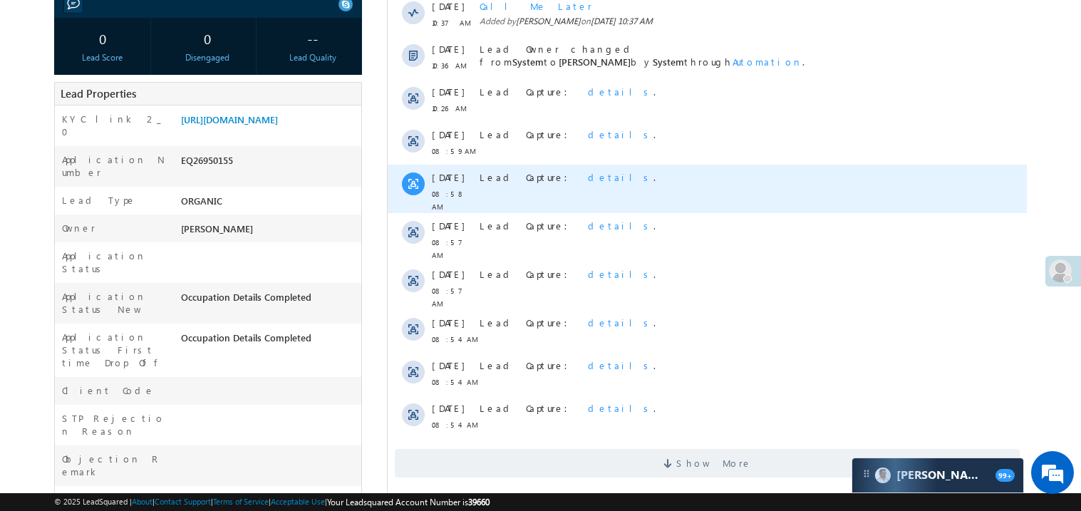
scroll to position [313, 0]
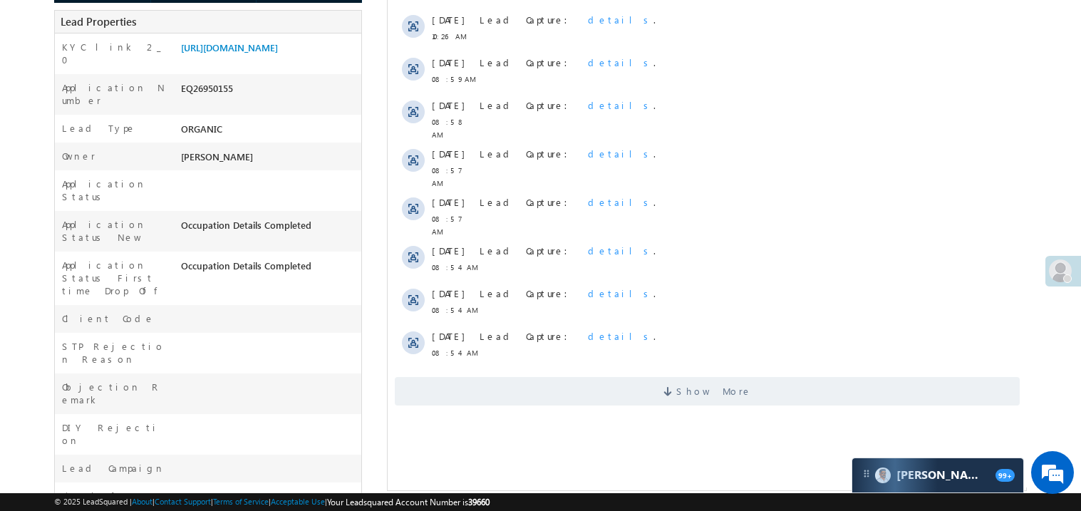
click at [552, 392] on div "Activity Type 84 Selected Select All Sales Activities 1 Sales Activity Email Ac…" at bounding box center [706, 131] width 639 height 563
click at [579, 377] on span "Show More" at bounding box center [706, 391] width 625 height 29
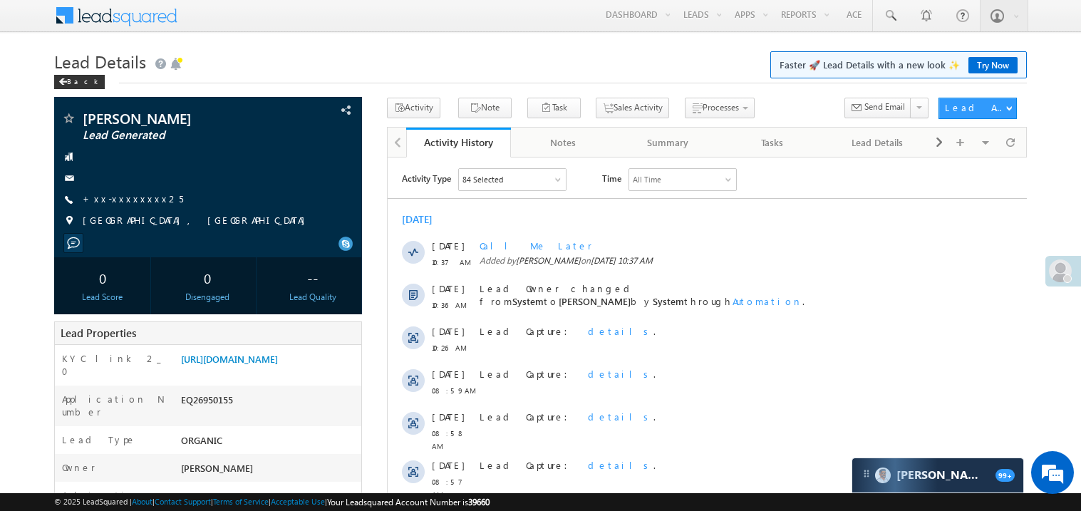
scroll to position [0, 0]
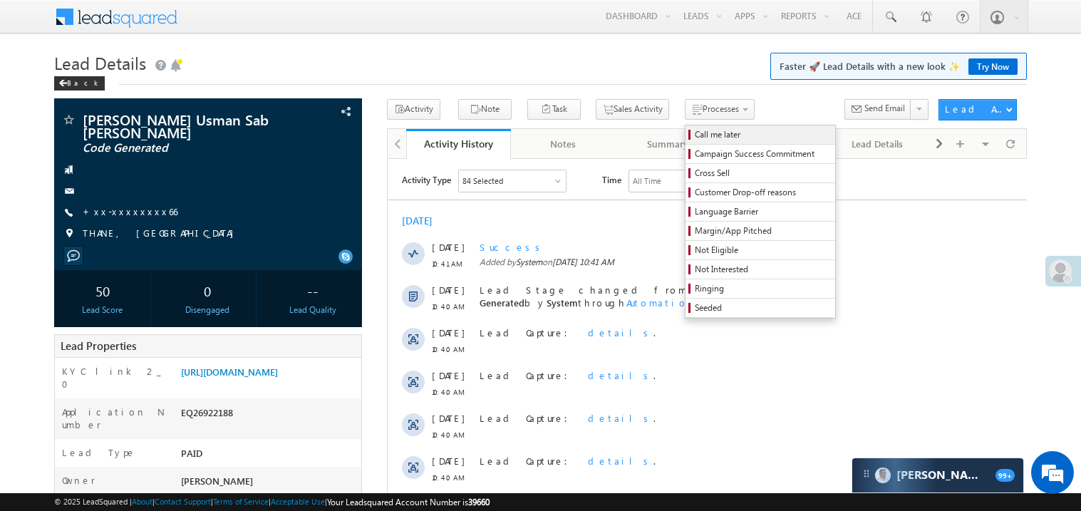
click at [695, 134] on span "Call me later" at bounding box center [762, 134] width 135 height 13
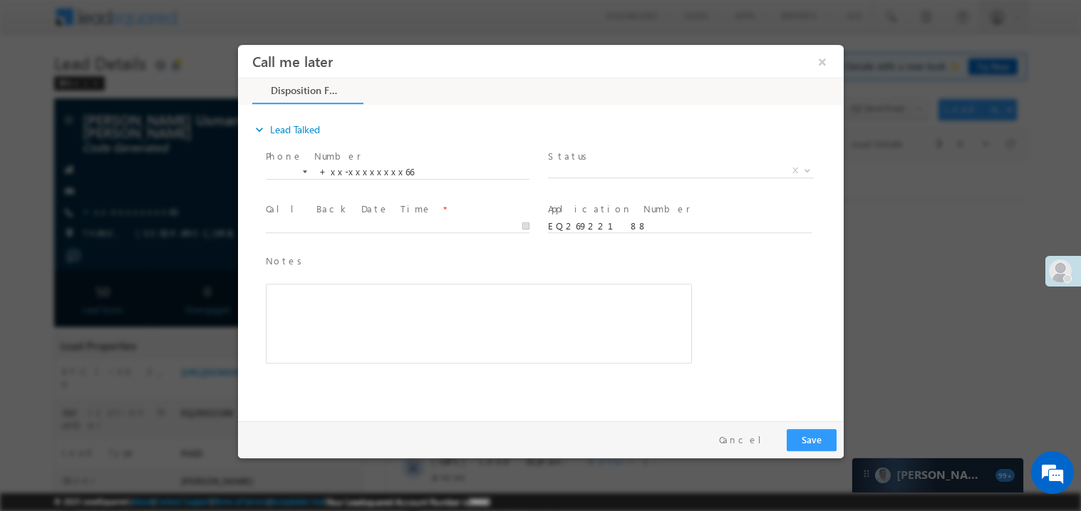
click at [582, 169] on span "X" at bounding box center [680, 170] width 266 height 14
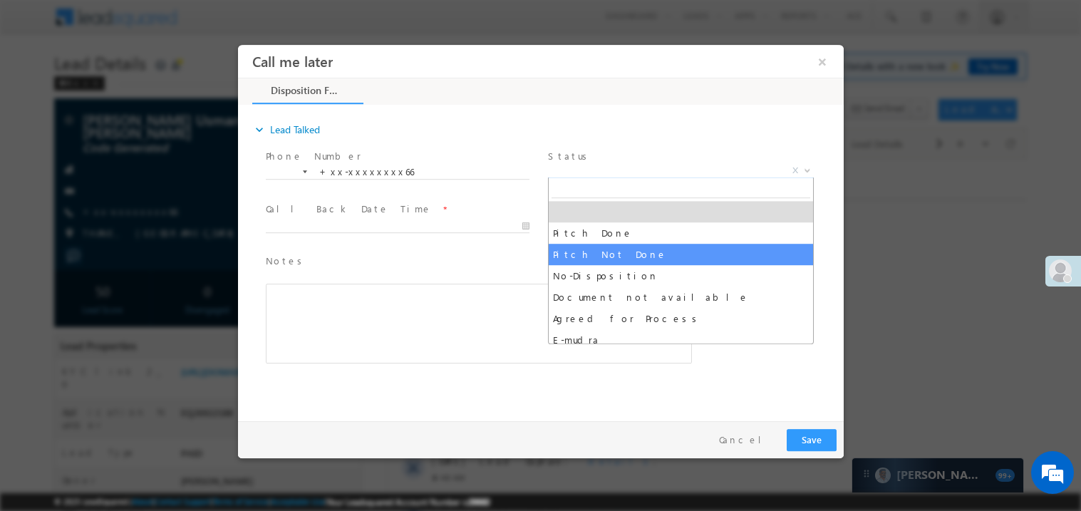
select select "Pitch Not Done"
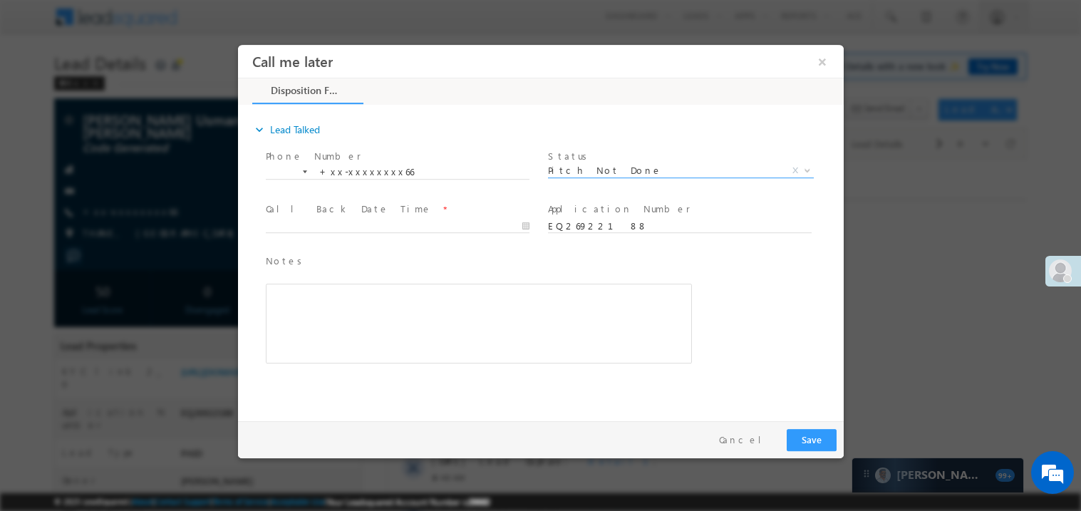
click at [315, 212] on label "Call Back Date Time" at bounding box center [348, 209] width 166 height 14
click at [302, 220] on body "Call me later ×" at bounding box center [540, 229] width 606 height 370
type input "[DATE] 10:42 AM"
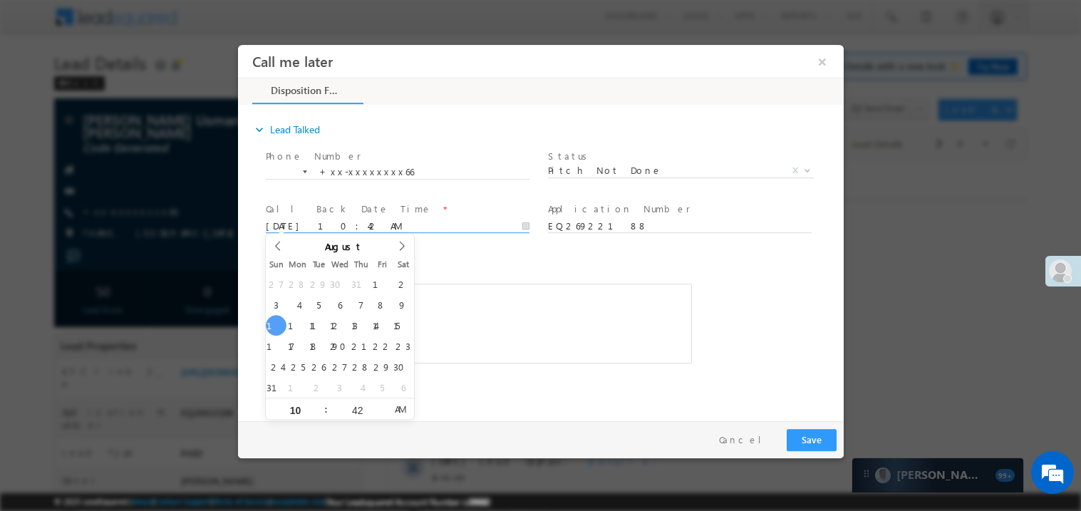
click at [560, 308] on div "Rich Text Editor, 40788eee-0fb2-11ec-a811-0adc8a9d82c2__tab1__section1__Notes__…" at bounding box center [478, 323] width 426 height 80
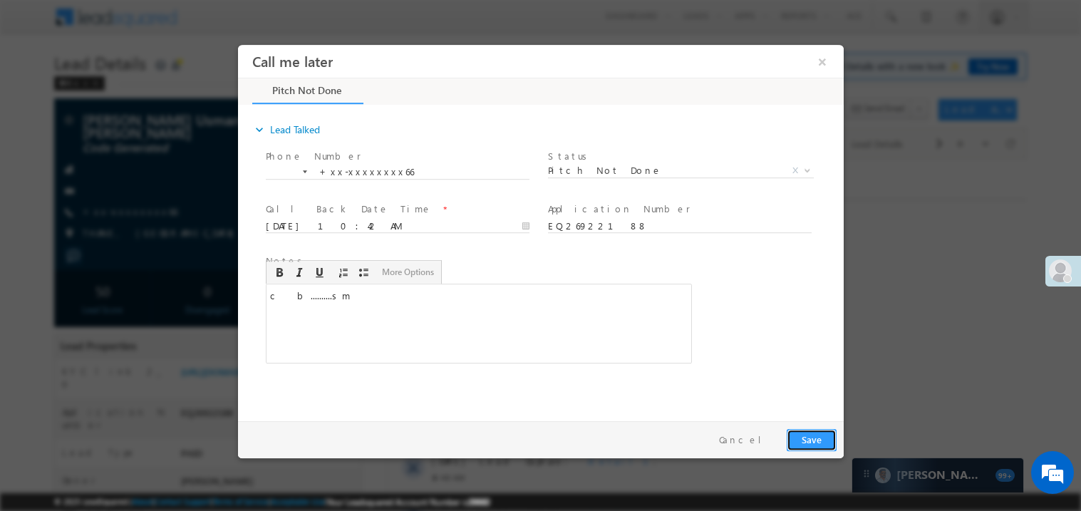
click at [814, 428] on button "Save" at bounding box center [811, 439] width 50 height 22
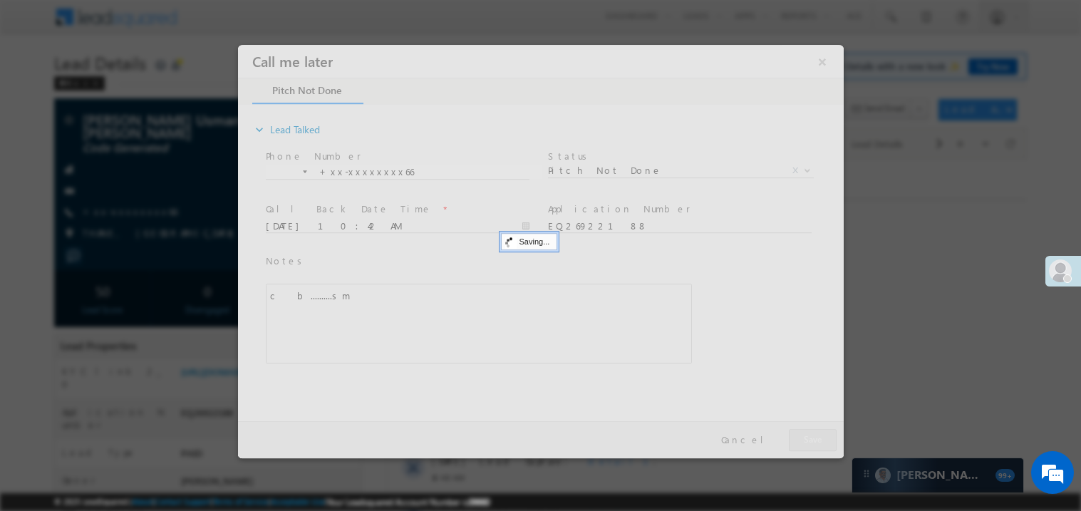
click at [814, 428] on div at bounding box center [540, 250] width 606 height 413
